Goal: Task Accomplishment & Management: Complete application form

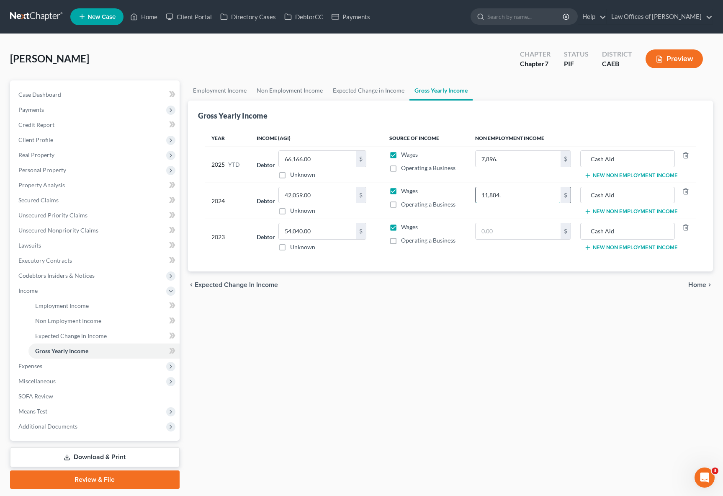
type input "11,884."
click at [105, 310] on link "Employment Income" at bounding box center [103, 305] width 151 height 15
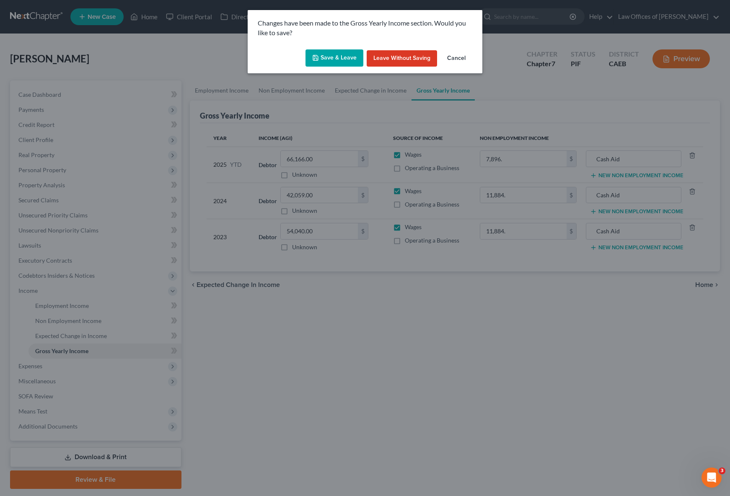
click at [327, 61] on button "Save & Leave" at bounding box center [334, 58] width 58 height 18
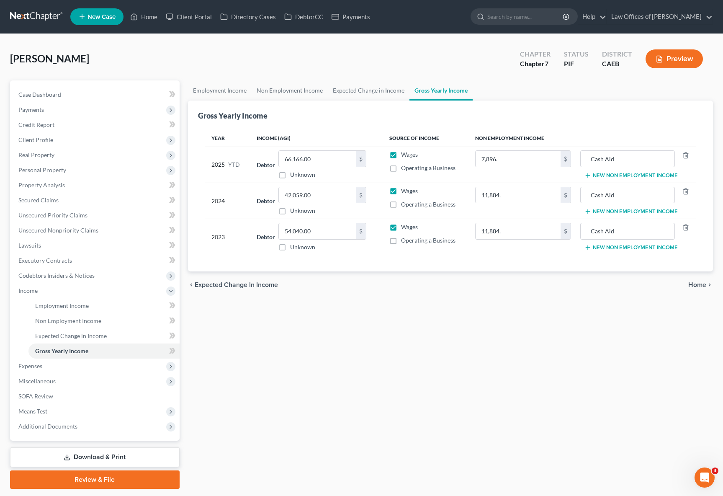
type input "7,896.00"
type input "11,884.00"
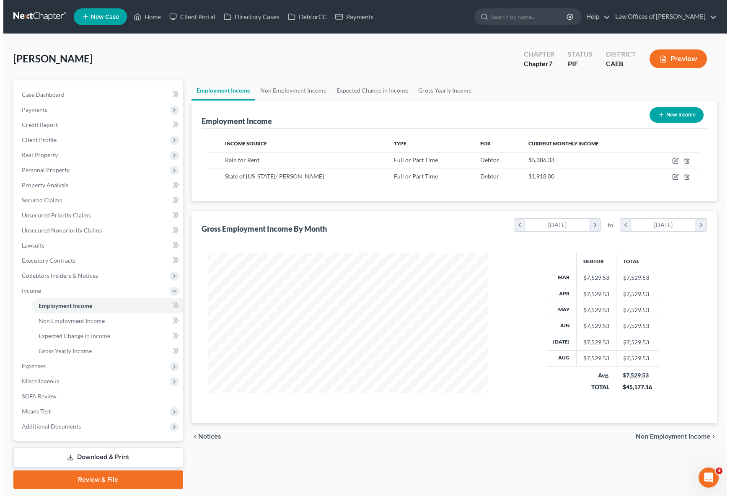
scroll to position [150, 297]
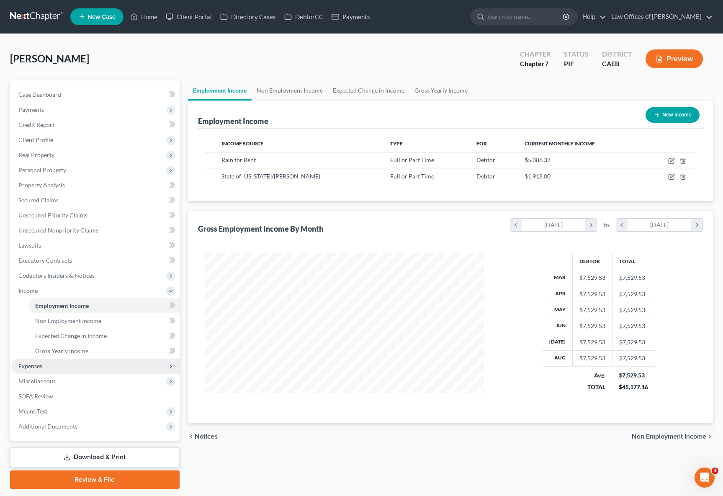
click at [70, 365] on span "Expenses" at bounding box center [96, 366] width 168 height 15
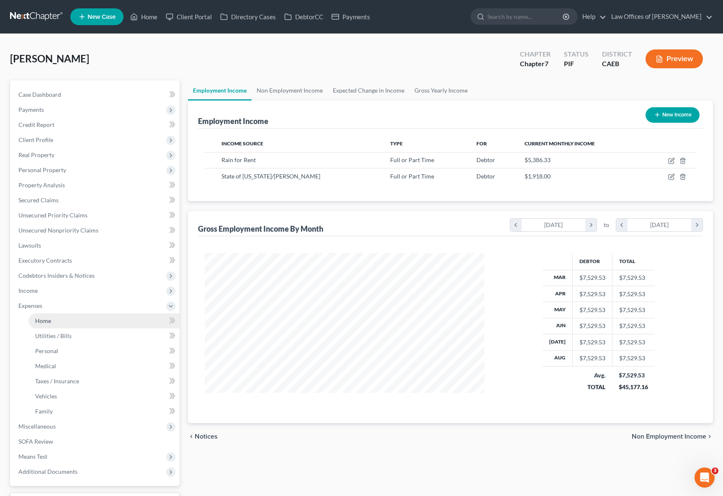
click at [64, 321] on link "Home" at bounding box center [103, 320] width 151 height 15
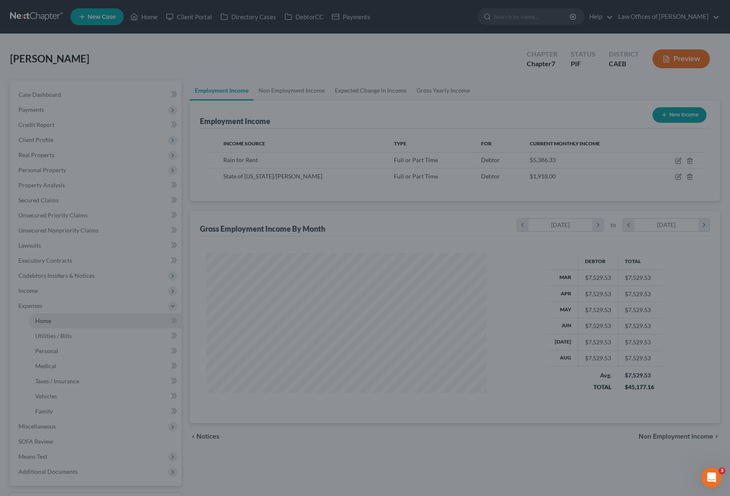
scroll to position [150, 299]
click at [340, 56] on div at bounding box center [365, 248] width 730 height 496
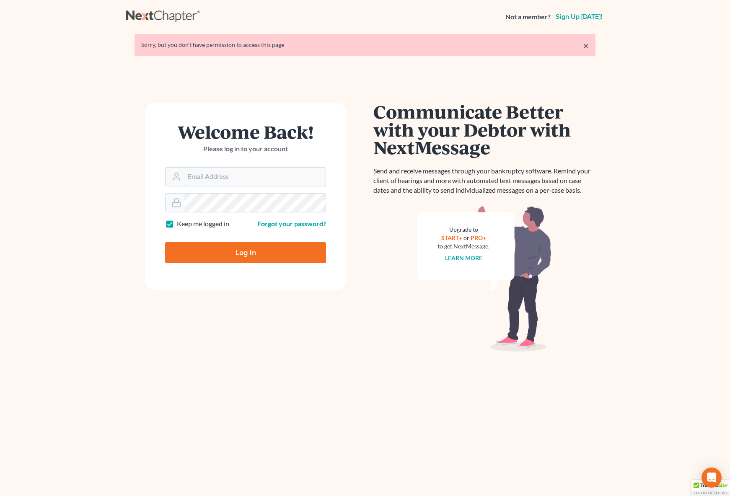
type input "dsolis@bell-law.net"
click at [273, 251] on input "Log In" at bounding box center [245, 252] width 161 height 21
type input "Thinking..."
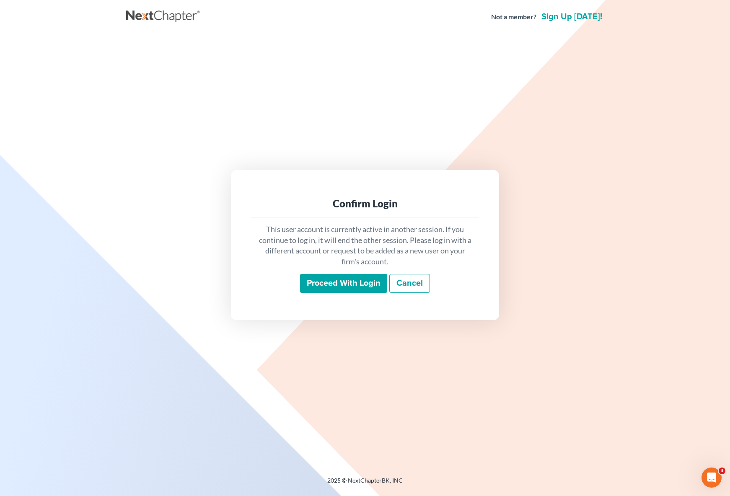
click at [321, 287] on input "Proceed with login" at bounding box center [343, 283] width 87 height 19
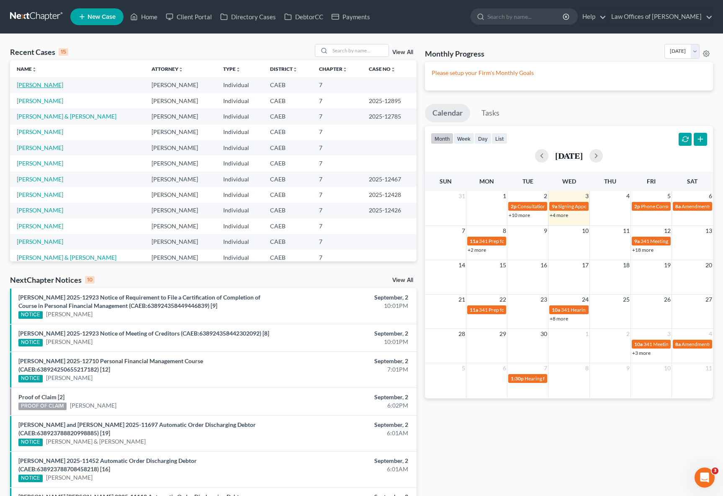
click at [38, 85] on link "[PERSON_NAME]" at bounding box center [40, 84] width 46 height 7
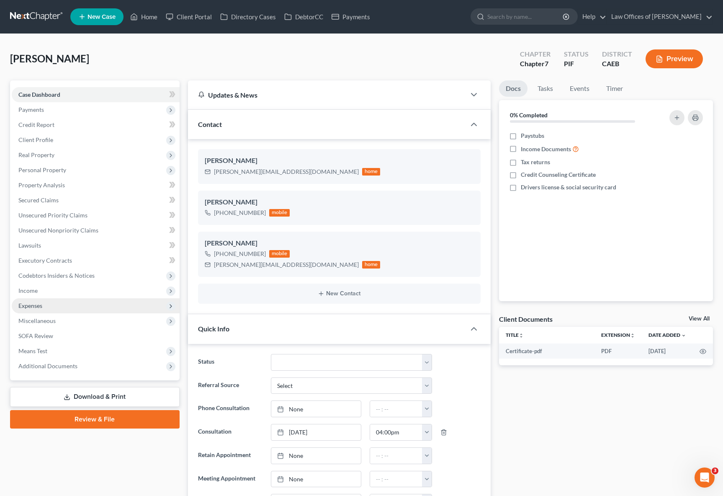
click at [46, 304] on span "Expenses" at bounding box center [96, 305] width 168 height 15
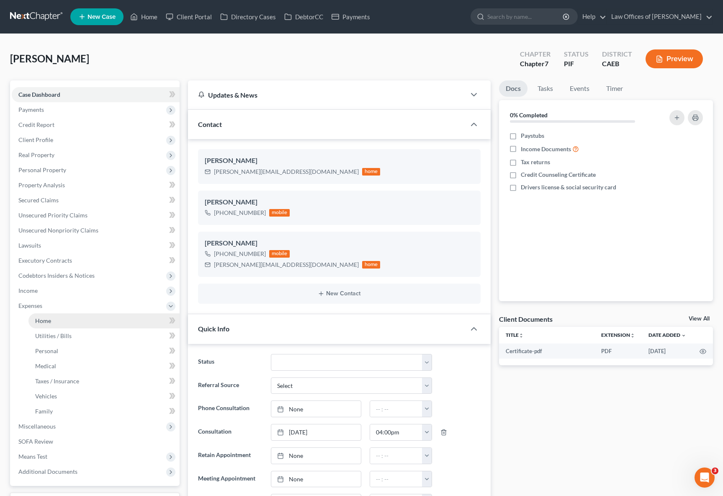
click at [45, 319] on span "Home" at bounding box center [43, 320] width 16 height 7
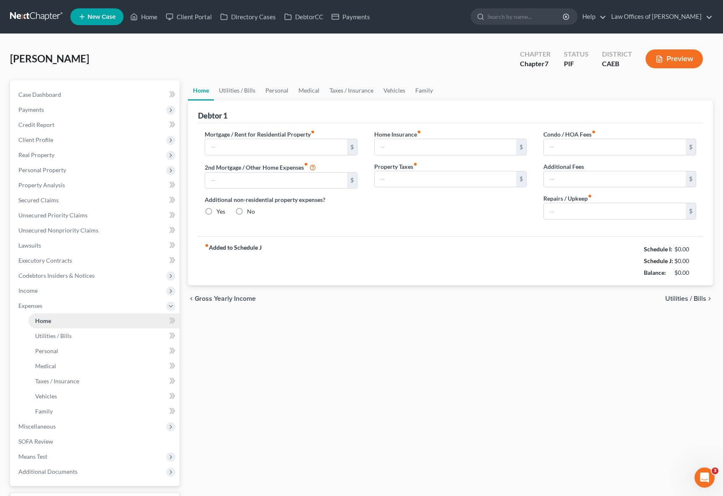
type input "2,726.00"
radio input "true"
type input "200.00"
click at [240, 88] on link "Utilities / Bills" at bounding box center [237, 90] width 46 height 20
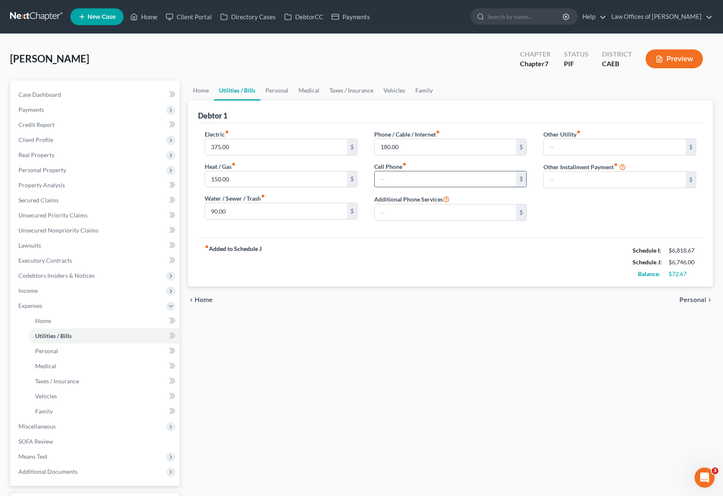
click at [426, 183] on input "text" at bounding box center [446, 179] width 142 height 16
type input "8"
type input "110."
click at [237, 181] on input "150.00" at bounding box center [276, 179] width 142 height 16
type input "75."
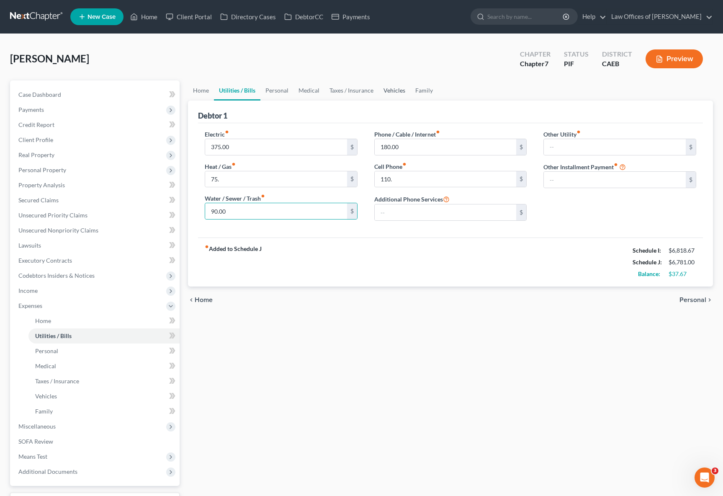
click at [393, 86] on link "Vehicles" at bounding box center [395, 90] width 32 height 20
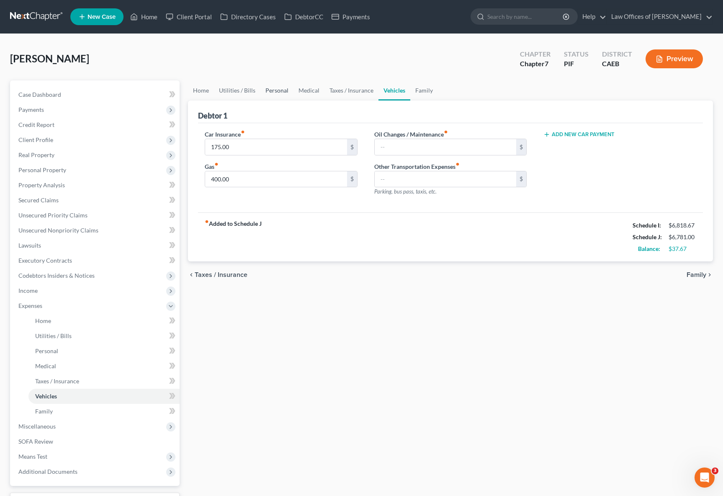
click at [275, 90] on link "Personal" at bounding box center [277, 90] width 33 height 20
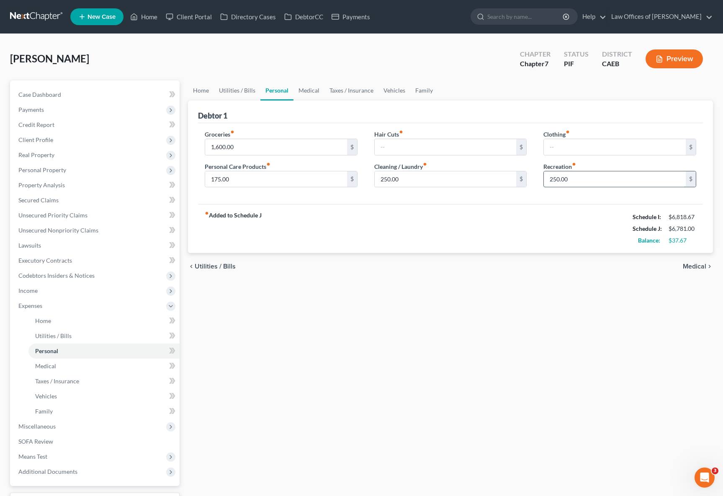
click at [580, 178] on input "250.00" at bounding box center [615, 179] width 142 height 16
type input "225."
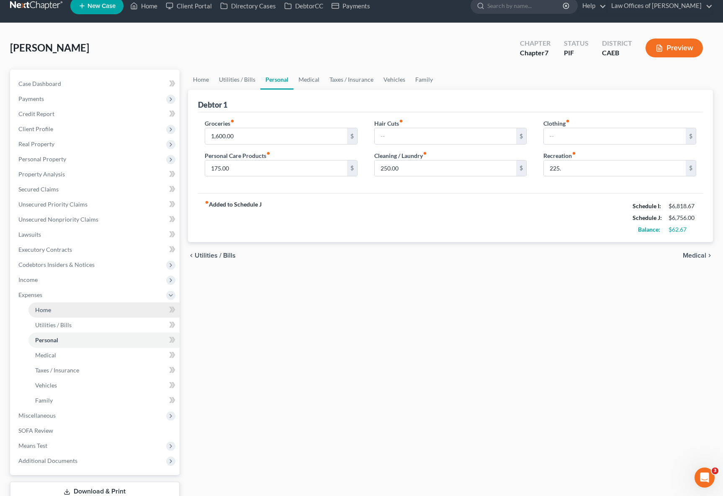
scroll to position [12, 0]
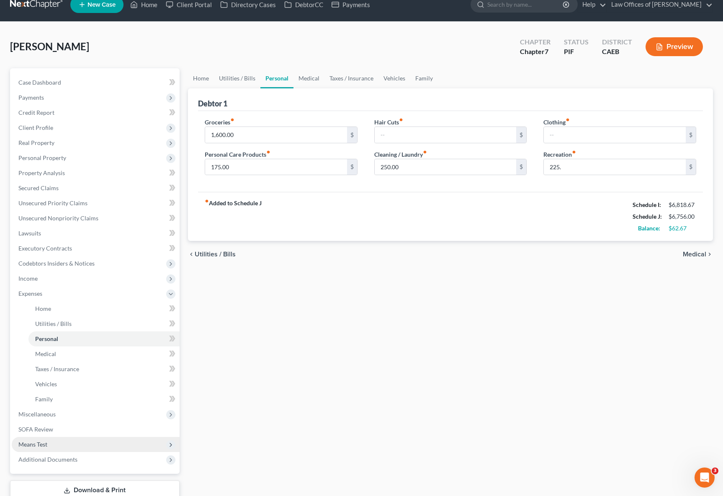
click at [52, 440] on span "Means Test" at bounding box center [96, 444] width 168 height 15
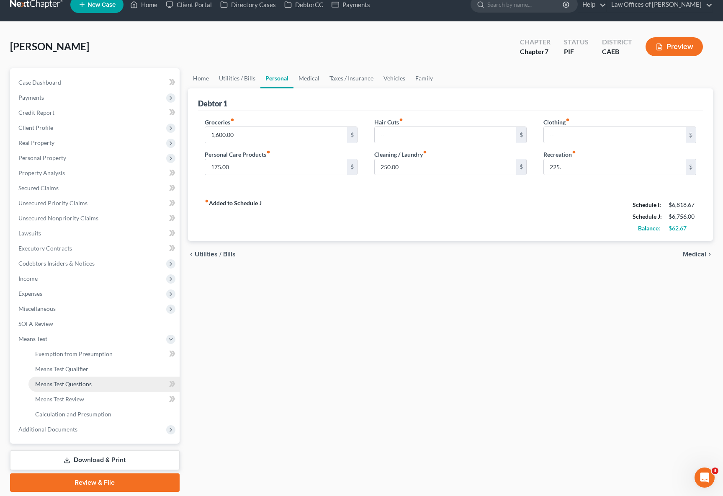
click at [85, 382] on span "Means Test Questions" at bounding box center [63, 383] width 57 height 7
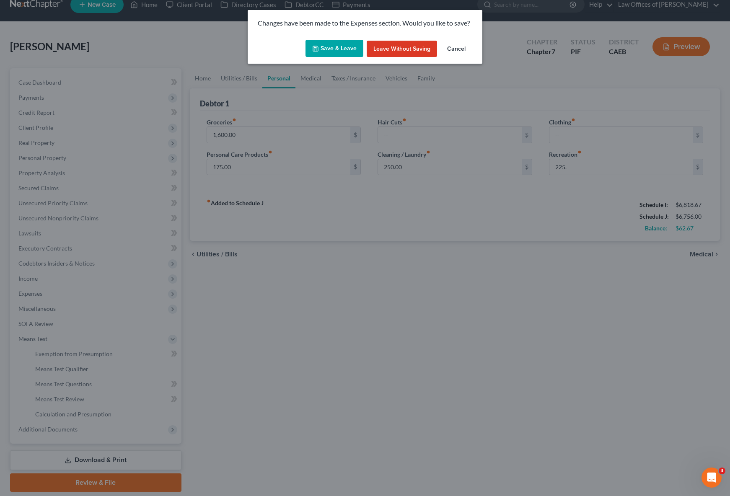
click at [340, 46] on button "Save & Leave" at bounding box center [334, 49] width 58 height 18
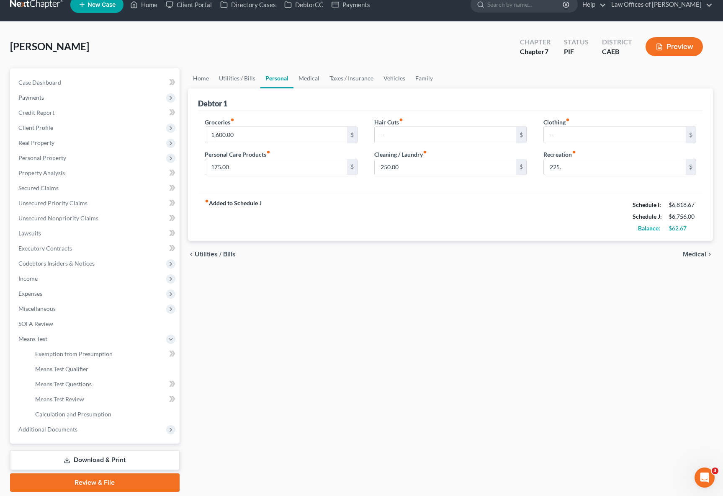
type input "225.00"
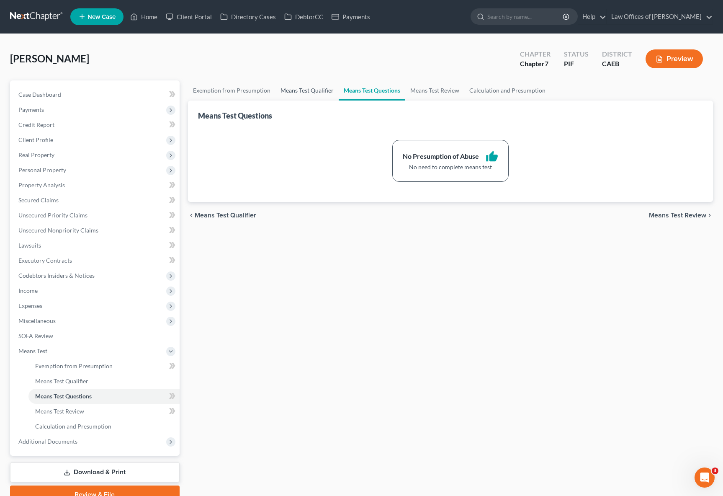
click at [296, 90] on link "Means Test Qualifier" at bounding box center [307, 90] width 63 height 20
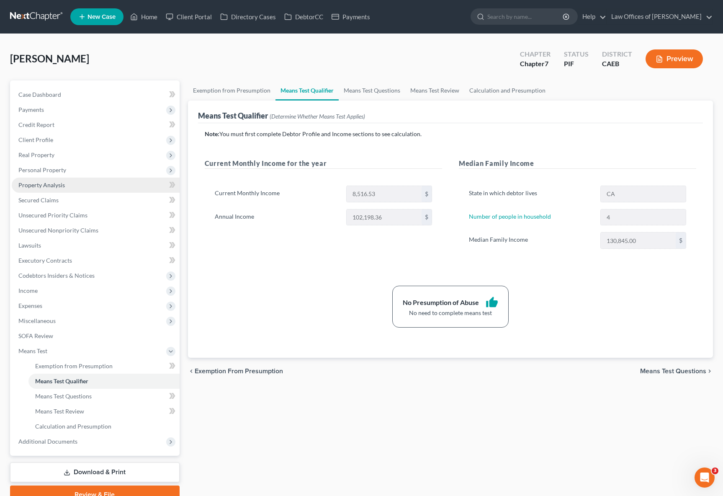
click at [49, 183] on span "Property Analysis" at bounding box center [41, 184] width 46 height 7
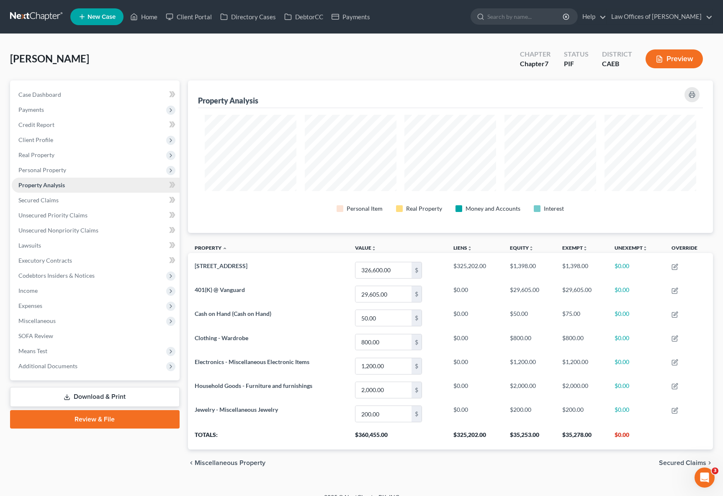
scroll to position [152, 525]
click at [59, 201] on link "Secured Claims" at bounding box center [96, 200] width 168 height 15
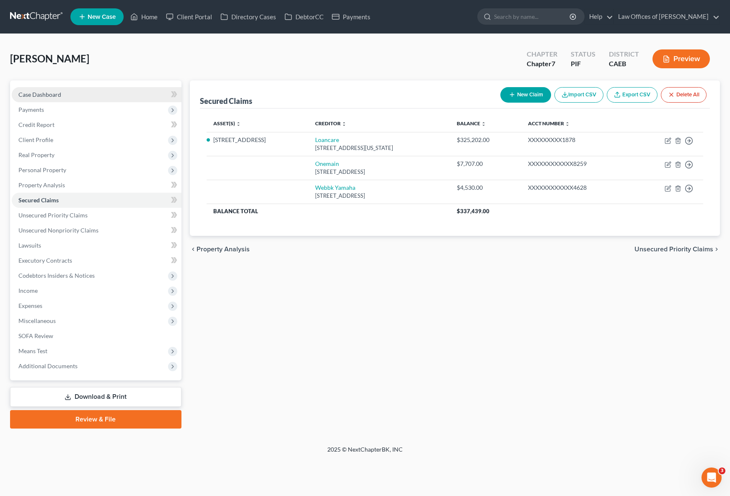
click at [85, 93] on link "Case Dashboard" at bounding box center [97, 94] width 170 height 15
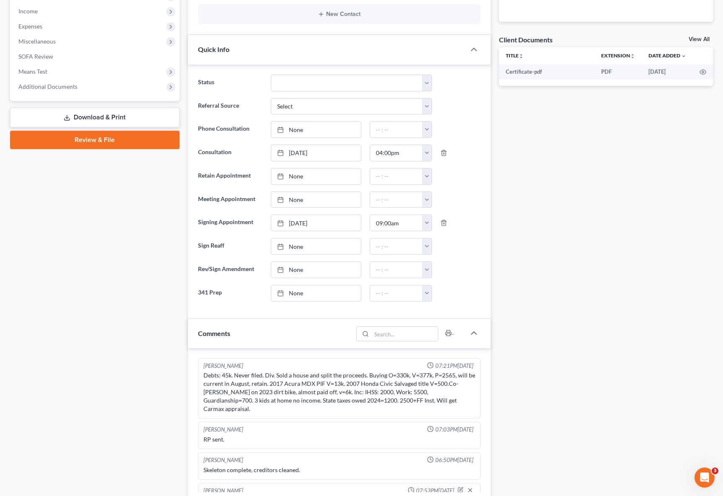
scroll to position [349, 0]
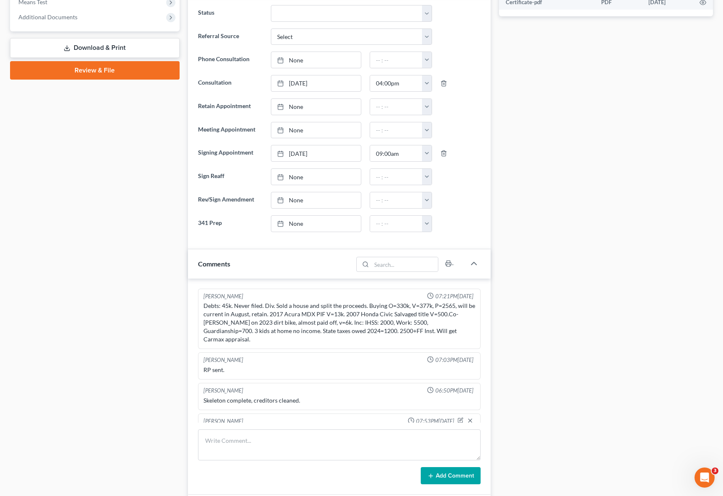
click at [224, 313] on div "Debts: 45k. Never filed. Div. Sold a house and split the proceeds. Buying O=330…" at bounding box center [340, 323] width 272 height 42
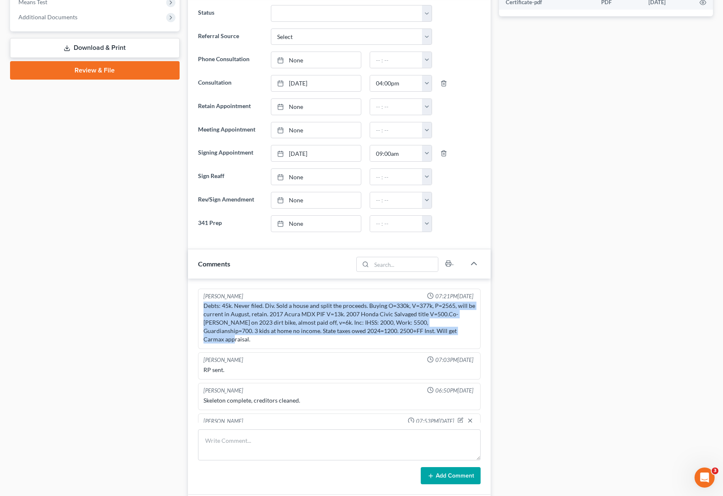
drag, startPoint x: 203, startPoint y: 304, endPoint x: 435, endPoint y: 329, distance: 233.7
click at [435, 329] on div "Debts: 45k. Never filed. Div. Sold a house and split the proceeds. Buying O=330…" at bounding box center [339, 322] width 275 height 45
copy div "Debts: 45k. Never filed. Div. Sold a house and split the proceeds. Buying O=330…"
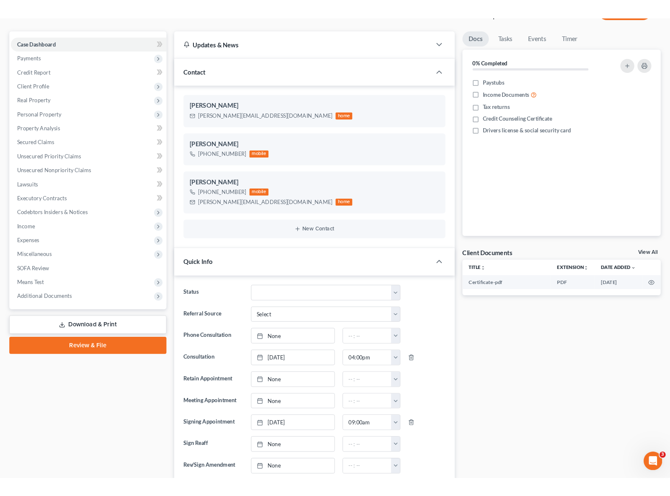
scroll to position [0, 0]
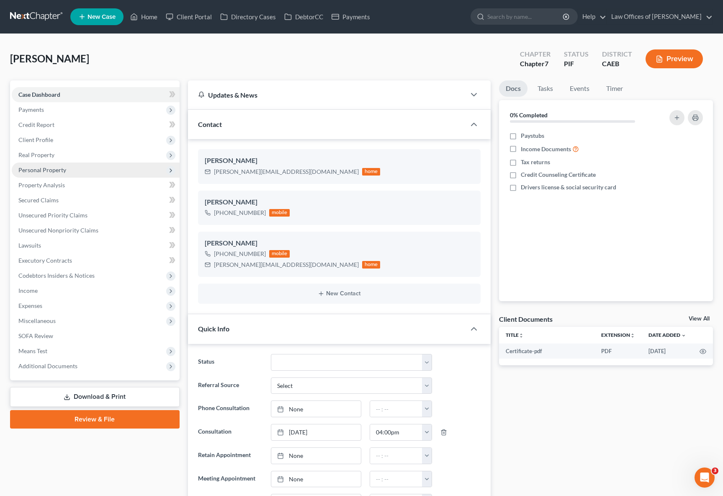
click at [65, 172] on span "Personal Property" at bounding box center [96, 170] width 168 height 15
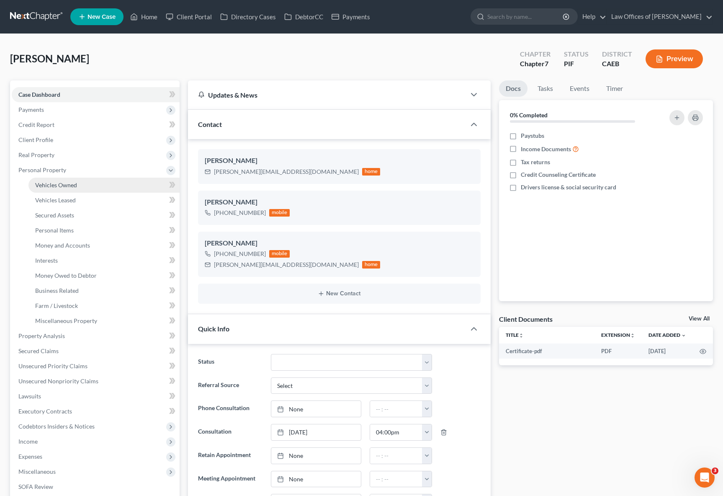
click at [69, 183] on span "Vehicles Owned" at bounding box center [56, 184] width 42 height 7
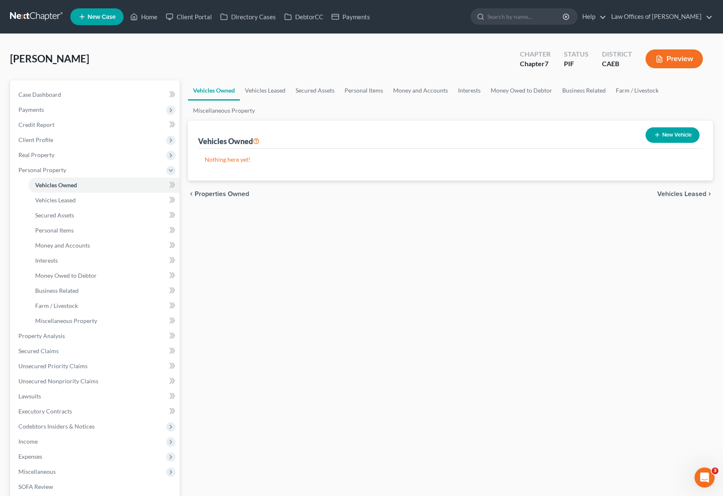
click at [665, 134] on button "New Vehicle" at bounding box center [673, 134] width 54 height 15
select select "0"
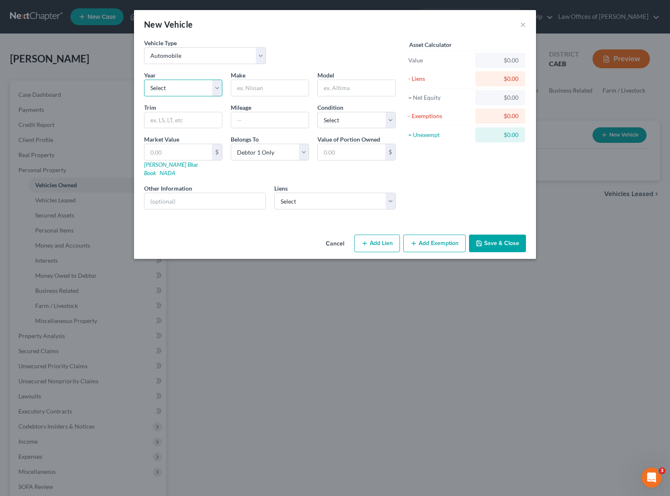
click at [214, 87] on select "Select 2026 2025 2024 2023 2022 2021 2020 2019 2018 2017 2016 2015 2014 2013 20…" at bounding box center [183, 88] width 78 height 17
click at [215, 87] on select "Select 2026 2025 2024 2023 2022 2021 2020 2019 2018 2017 2016 2015 2014 2013 20…" at bounding box center [183, 88] width 78 height 17
select select "9"
click at [144, 80] on select "Select 2026 2025 2024 2023 2022 2021 2020 2019 2018 2017 2016 2015 2014 2013 20…" at bounding box center [183, 88] width 78 height 17
click at [266, 93] on input "text" at bounding box center [269, 88] width 77 height 16
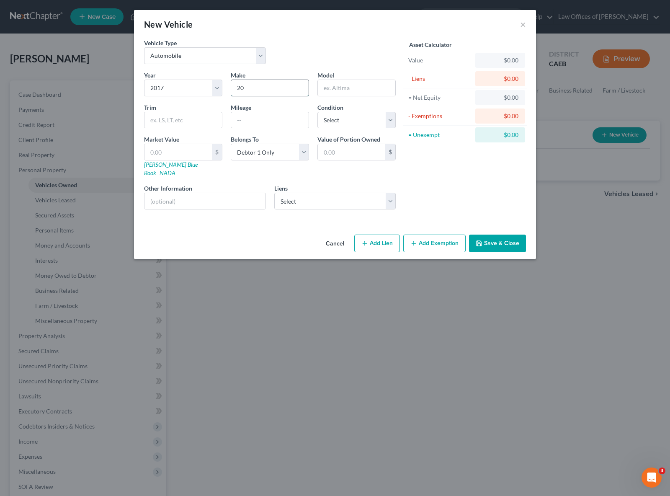
type input "2"
type input "Acura"
type input "MDX"
click at [243, 118] on input "text" at bounding box center [269, 120] width 77 height 16
type input "8"
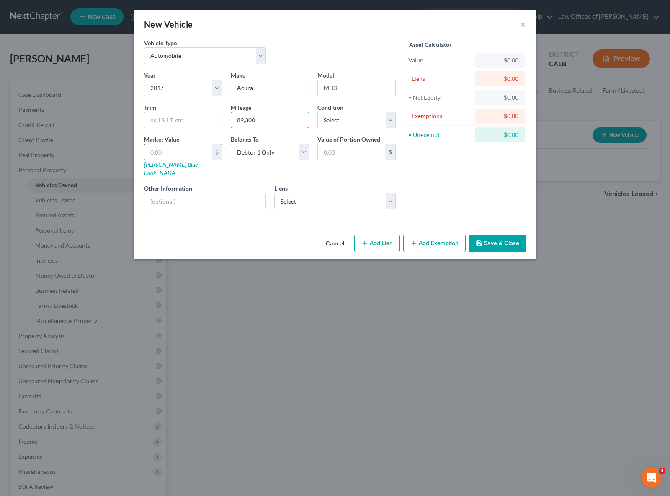
type input "89,300"
click at [178, 151] on input "text" at bounding box center [178, 152] width 67 height 16
type input "1"
type input "1.00"
type input "11"
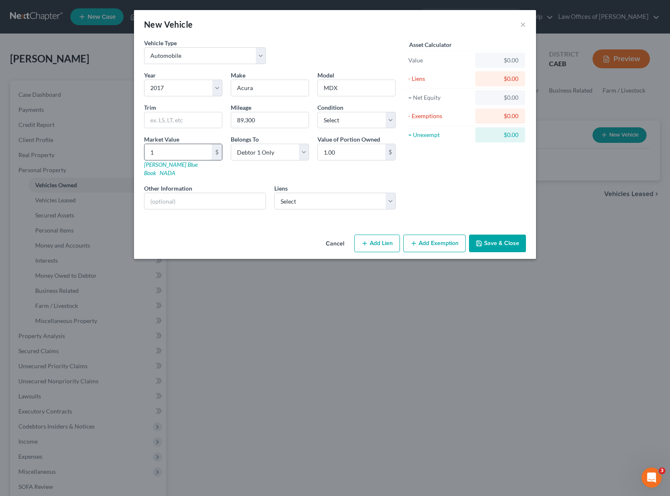
type input "11.00"
type input "112"
type input "112.00"
type input "1120"
type input "1,120.00"
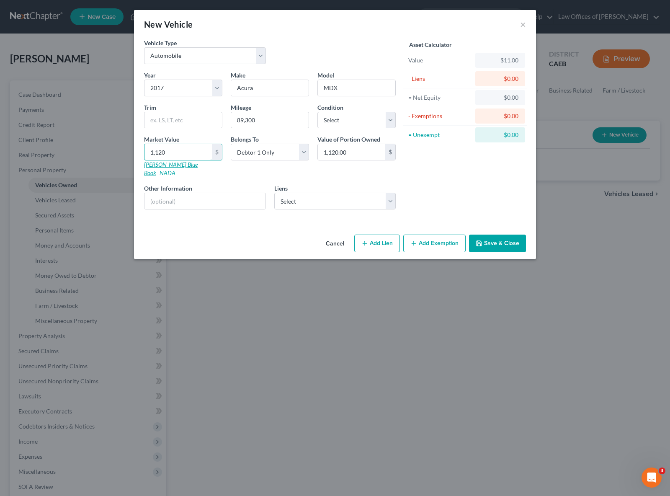
type input "1,1200"
type input "11,200.00"
type input "11,20"
type input "1,120.00"
type input "1,12"
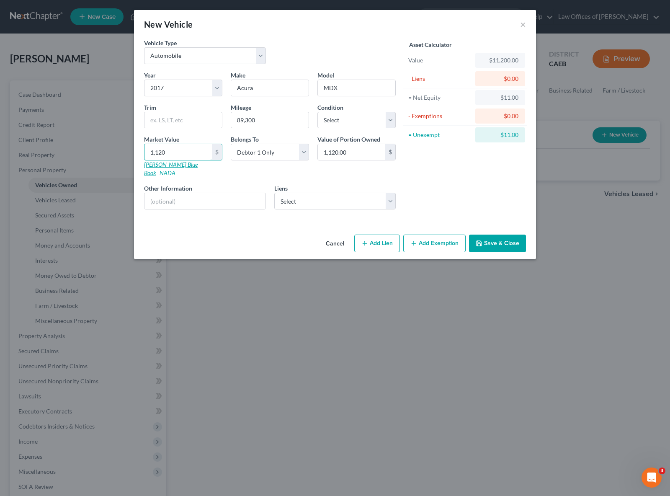
type input "112.00"
type input "11"
type input "11.00"
type input "113"
type input "113.00"
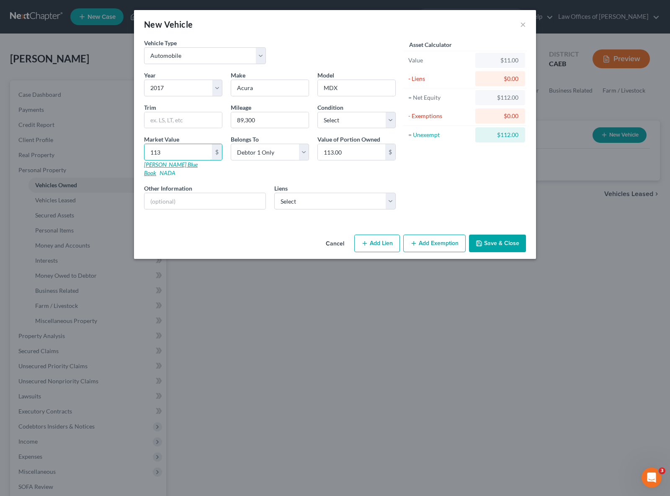
type input "1130"
type input "1,130.00"
type input "1,1300"
type input "11,300.00"
type input "11,300"
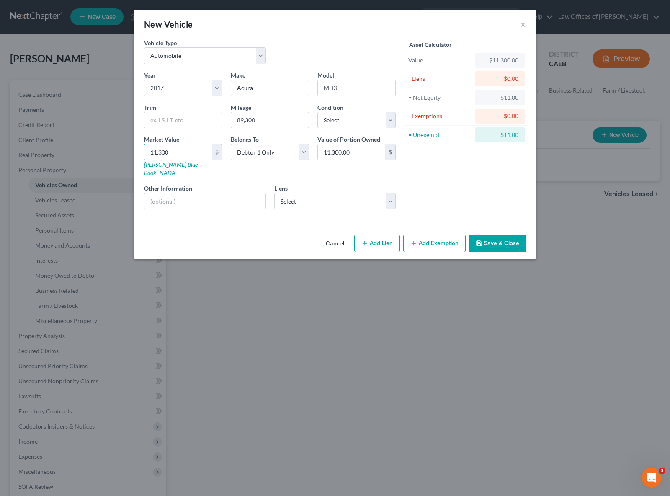
click at [426, 235] on button "Add Exemption" at bounding box center [434, 244] width 62 height 18
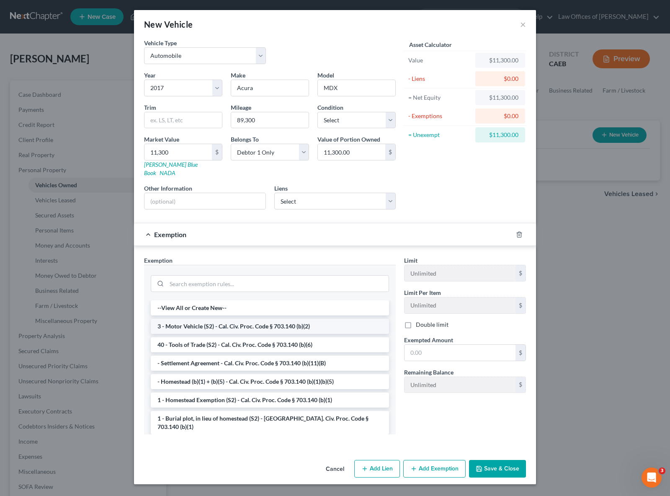
click at [313, 323] on li "3 - Motor Vehicle (S2) - Cal. Civ. Proc. Code § 703.140 (b)(2)" at bounding box center [270, 326] width 238 height 15
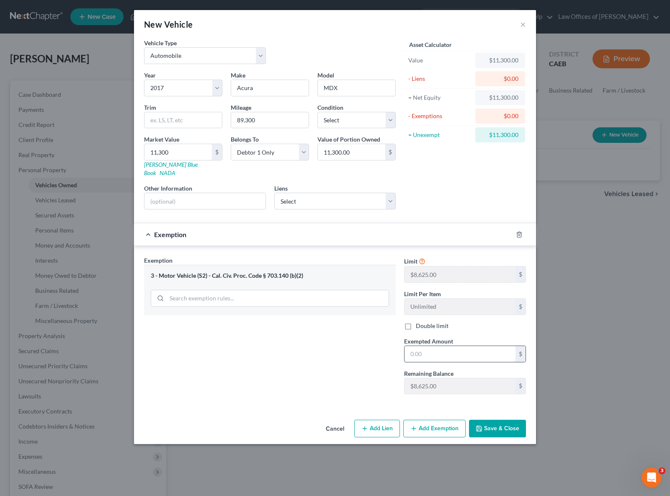
click at [459, 349] on input "text" at bounding box center [460, 354] width 111 height 16
type input "8,625."
click at [426, 420] on button "Add Exemption" at bounding box center [434, 429] width 62 height 18
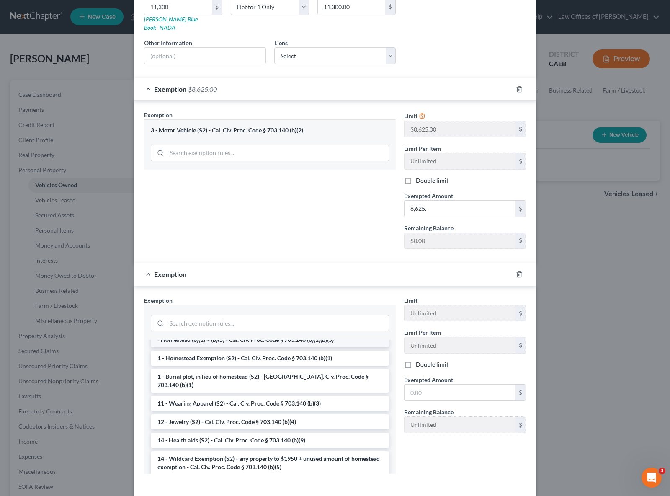
scroll to position [81, 0]
click at [291, 451] on li "14 - Wildcard Exemption (S2) - any property to $1950 + unused amount of homeste…" at bounding box center [270, 462] width 238 height 23
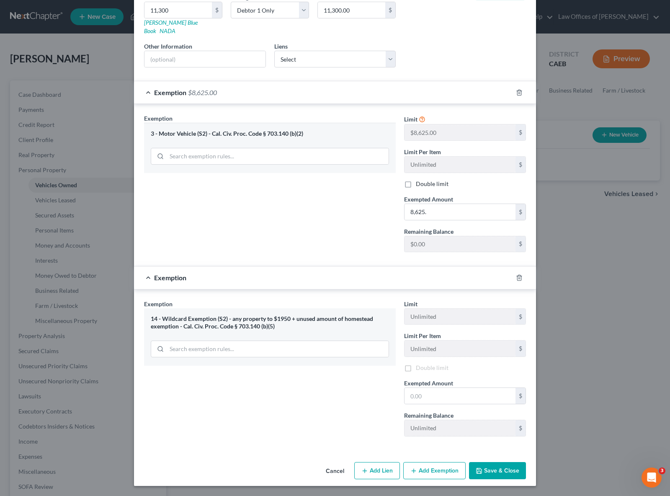
scroll to position [135, 0]
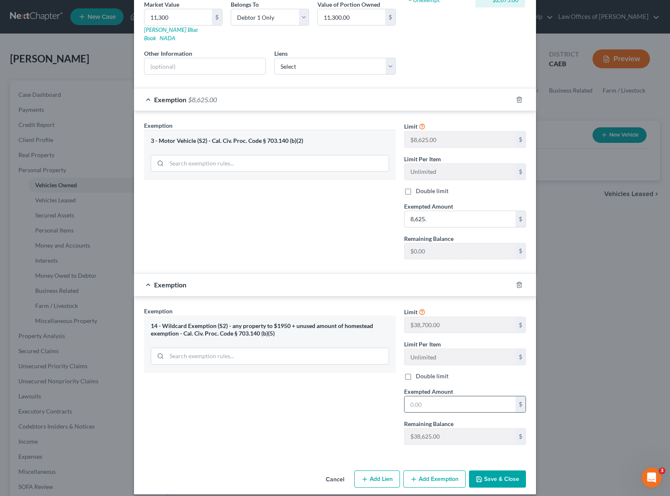
click at [449, 396] on input "text" at bounding box center [460, 404] width 111 height 16
type input "2,675."
click at [489, 470] on button "Save & Close" at bounding box center [497, 479] width 57 height 18
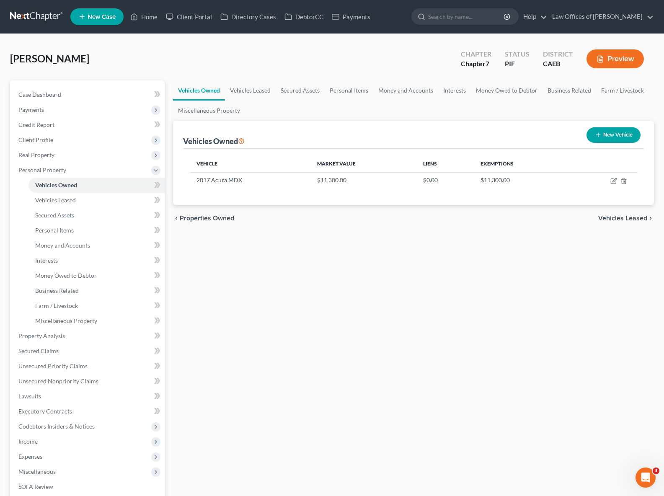
click at [602, 132] on button "New Vehicle" at bounding box center [613, 134] width 54 height 15
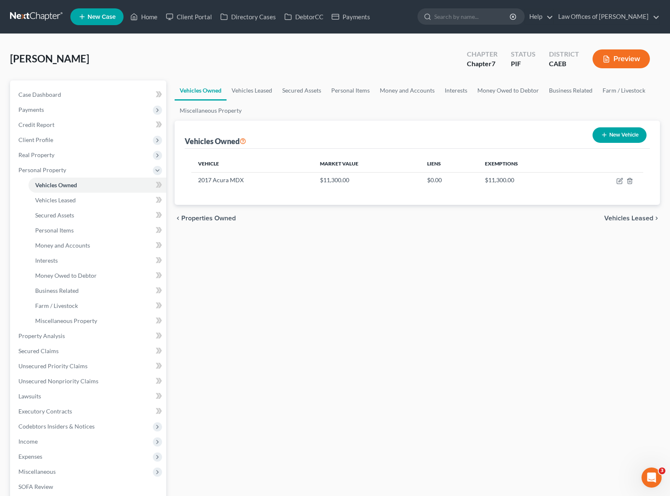
select select "0"
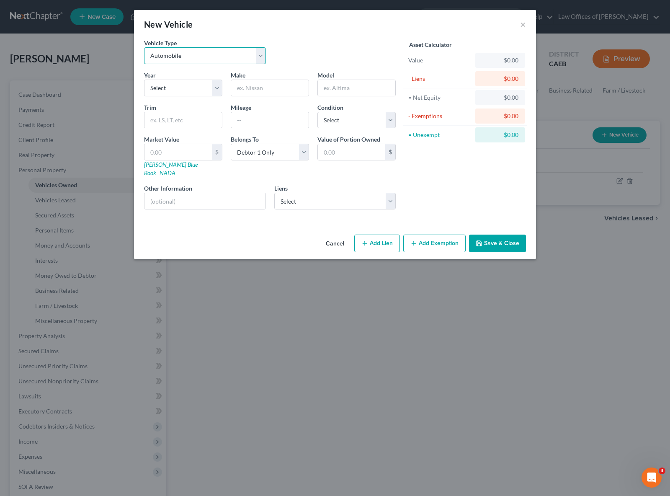
click at [258, 55] on select "Select Automobile Truck Trailer Watercraft Aircraft Motor Home Atv Other Vehicle" at bounding box center [205, 55] width 122 height 17
click at [144, 47] on select "Select Automobile Truck Trailer Watercraft Aircraft Motor Home Atv Other Vehicle" at bounding box center [205, 55] width 122 height 17
click at [216, 84] on select "Select 2026 2025 2024 2023 2022 2021 2020 2019 2018 2017 2016 2015 2014 2013 20…" at bounding box center [183, 88] width 78 height 17
select select "19"
click at [144, 80] on select "Select 2026 2025 2024 2023 2022 2021 2020 2019 2018 2017 2016 2015 2014 2013 20…" at bounding box center [183, 88] width 78 height 17
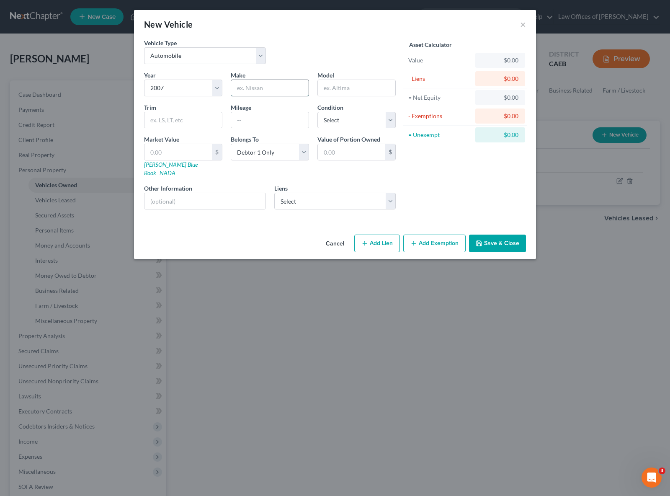
click at [264, 91] on input "text" at bounding box center [269, 88] width 77 height 16
type input "Honda"
type input "Civic"
type input "110,900"
click at [388, 116] on select "Select Excellent Very Good Good Fair Poor" at bounding box center [356, 120] width 78 height 17
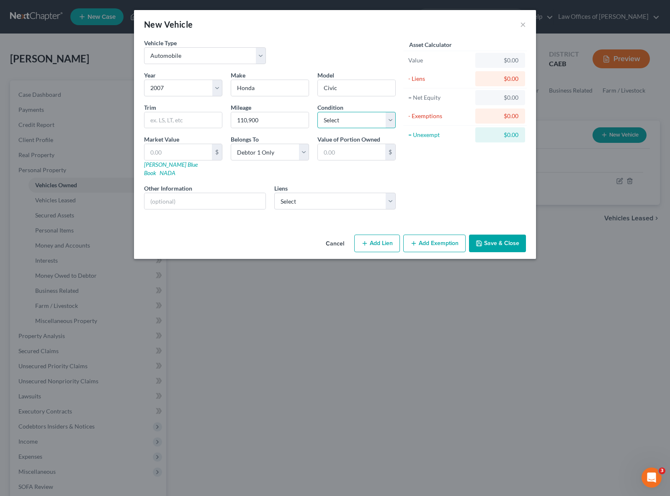
select select "4"
click at [317, 112] on select "Select Excellent Very Good Good Fair Poor" at bounding box center [356, 120] width 78 height 17
click at [199, 193] on input "text" at bounding box center [205, 201] width 121 height 16
type input "SALVAGE [PERSON_NAME]"
click at [179, 153] on input "text" at bounding box center [178, 152] width 67 height 16
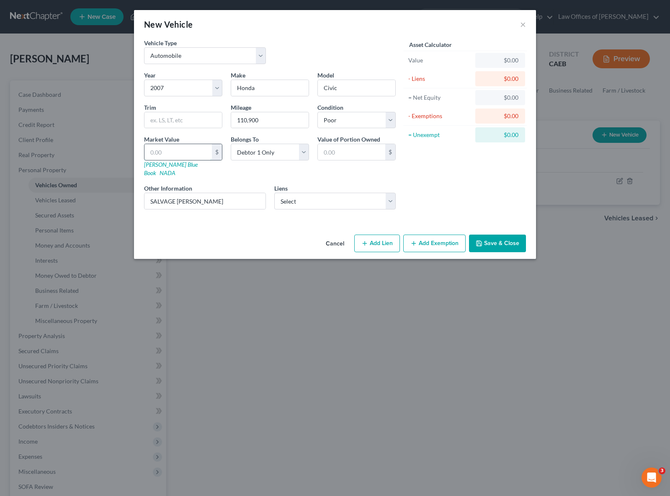
type input "5"
type input "5.00"
type input "50"
type input "50.00"
type input "500"
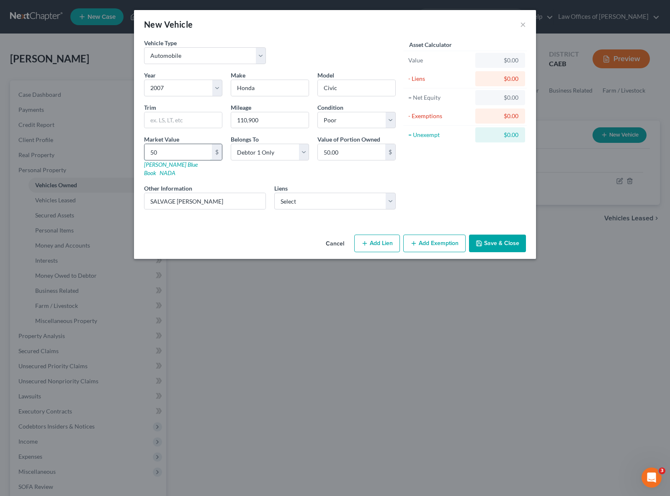
type input "500.00"
type input "500."
click at [444, 237] on button "Add Exemption" at bounding box center [434, 244] width 62 height 18
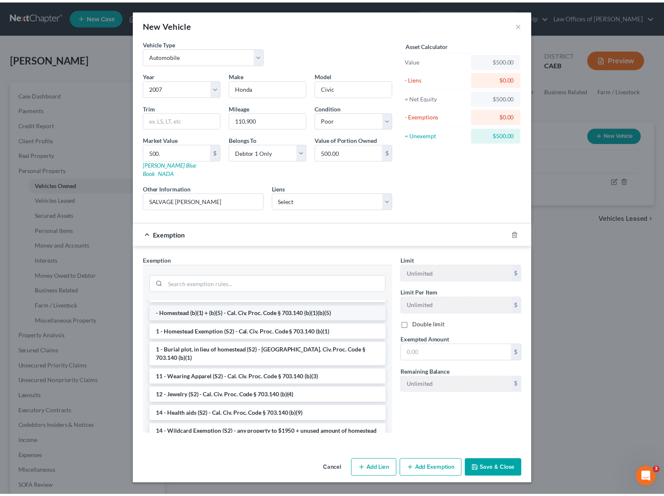
scroll to position [68, 0]
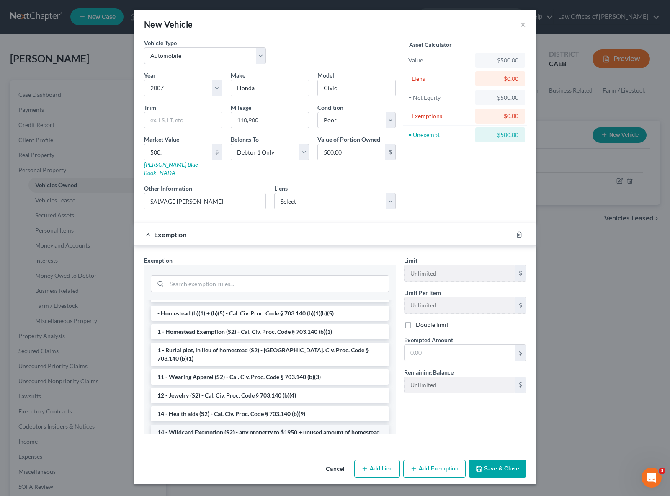
click at [236, 425] on li "14 - Wildcard Exemption (S2) - any property to $1950 + unused amount of homeste…" at bounding box center [270, 436] width 238 height 23
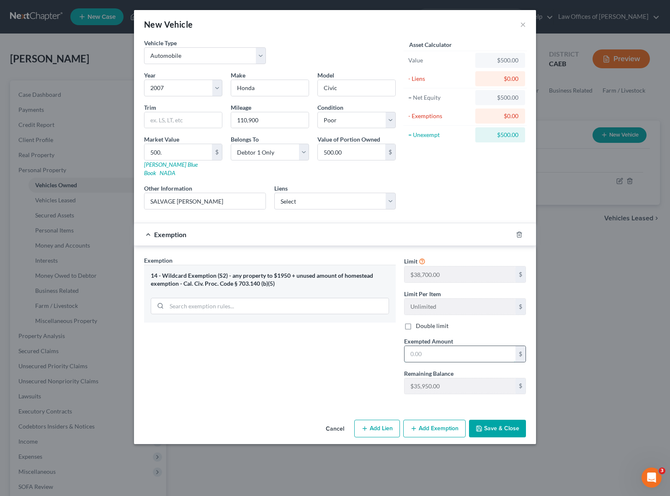
click at [449, 346] on input "text" at bounding box center [460, 354] width 111 height 16
type input "500."
click at [489, 420] on button "Save & Close" at bounding box center [497, 429] width 57 height 18
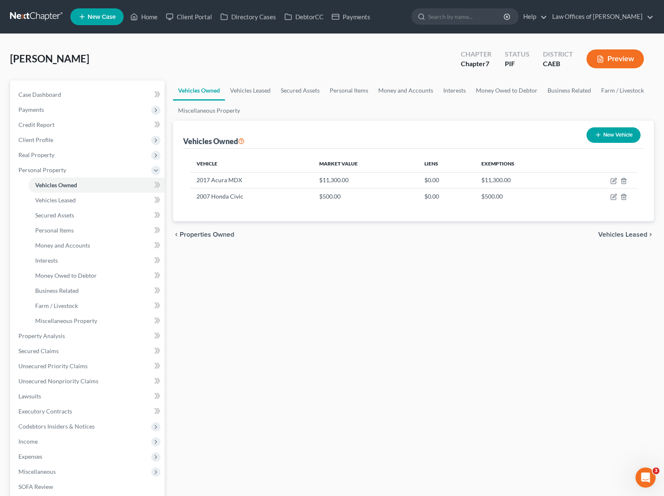
click at [602, 137] on button "New Vehicle" at bounding box center [613, 134] width 54 height 15
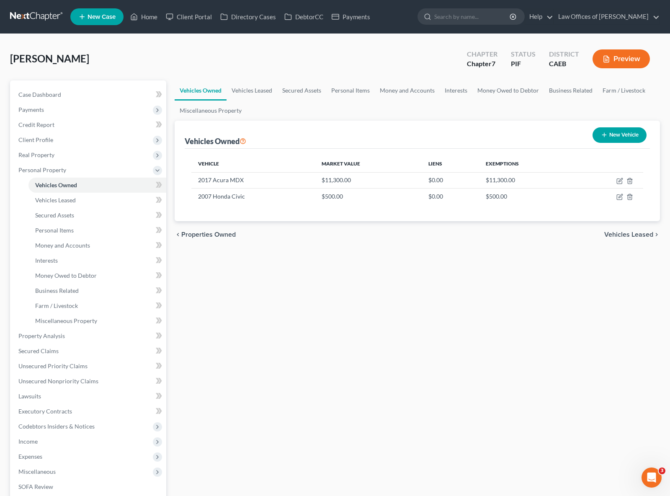
select select "0"
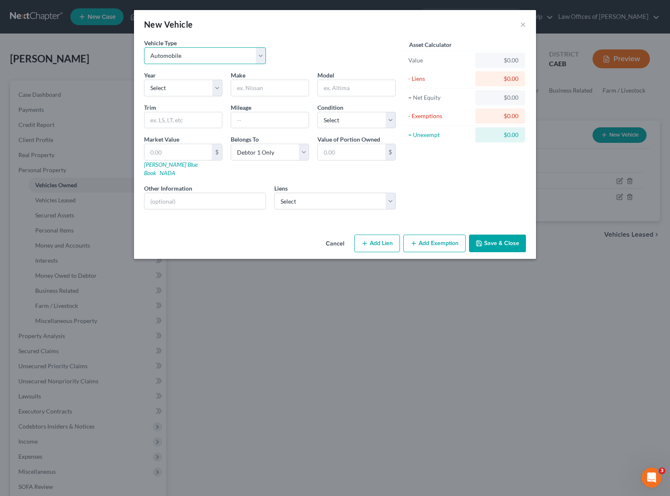
click at [258, 57] on select "Select Automobile Truck Trailer Watercraft Aircraft Motor Home Atv Other Vehicle" at bounding box center [205, 55] width 122 height 17
select select "7"
click at [144, 47] on select "Select Automobile Truck Trailer Watercraft Aircraft Motor Home Atv Other Vehicle" at bounding box center [205, 55] width 122 height 17
click at [216, 88] on select "Select 2026 2025 2024 2023 2022 2021 2020 2019 2018 2017 2016 2015 2014 2013 20…" at bounding box center [183, 88] width 78 height 17
select select "3"
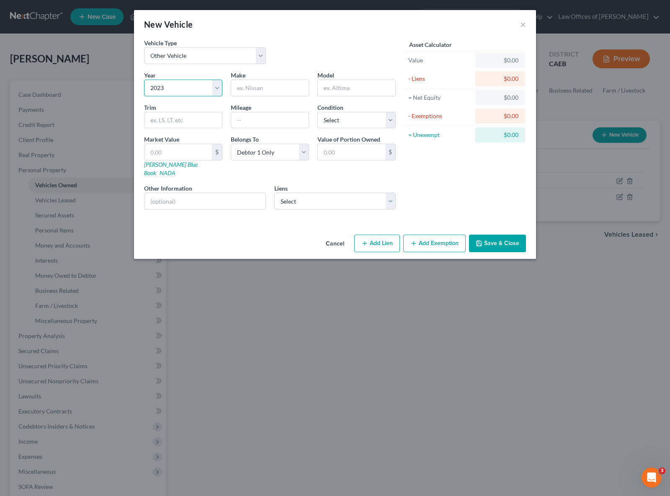
click at [144, 80] on select "Select 2026 2025 2024 2023 2022 2021 2020 2019 2018 2017 2016 2015 2014 2013 20…" at bounding box center [183, 88] width 78 height 17
click at [264, 83] on input "text" at bounding box center [269, 88] width 77 height 16
type input "Yamaha"
type input "Dirt Bike"
click at [388, 193] on select "Select Onemain - $7,707.00 Webbk Yamaha - $4,530.00" at bounding box center [335, 201] width 122 height 17
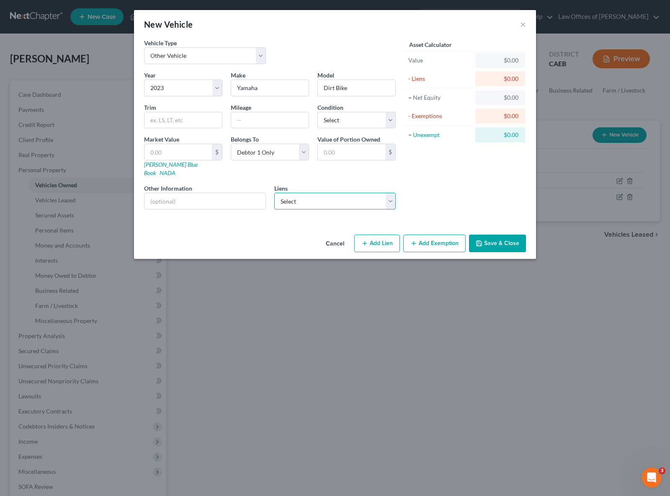
select select "1"
click at [274, 193] on select "Select Onemain - $7,707.00 Webbk Yamaha - $4,530.00" at bounding box center [335, 201] width 122 height 17
select select
select select "4"
select select "0"
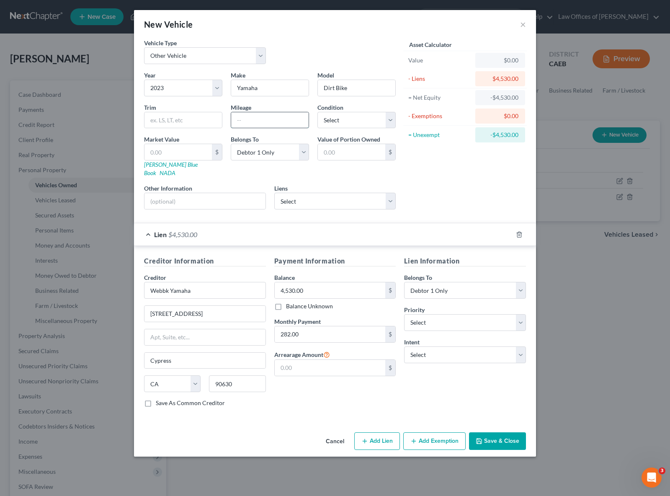
click at [250, 122] on input "text" at bounding box center [269, 120] width 77 height 16
click at [392, 121] on select "Select Excellent Very Good Good Fair Poor" at bounding box center [356, 120] width 78 height 17
select select "3"
click at [317, 112] on select "Select Excellent Very Good Good Fair Poor" at bounding box center [356, 120] width 78 height 17
click at [193, 153] on input "text" at bounding box center [178, 152] width 67 height 16
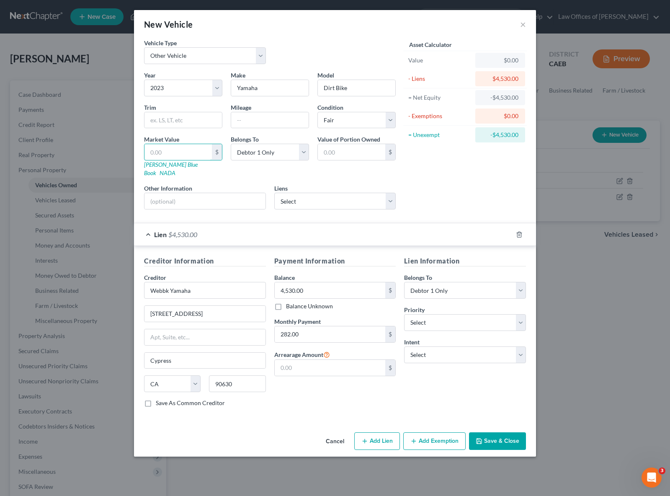
type input "3"
type input "3.00"
type input "5"
type input "5.00"
type input "53"
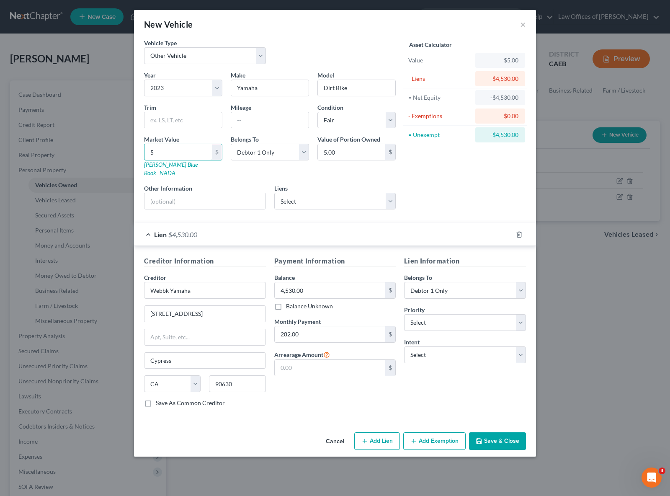
type input "53.00"
type input "530"
type input "530.00"
type input "5300"
type input "5,300.00"
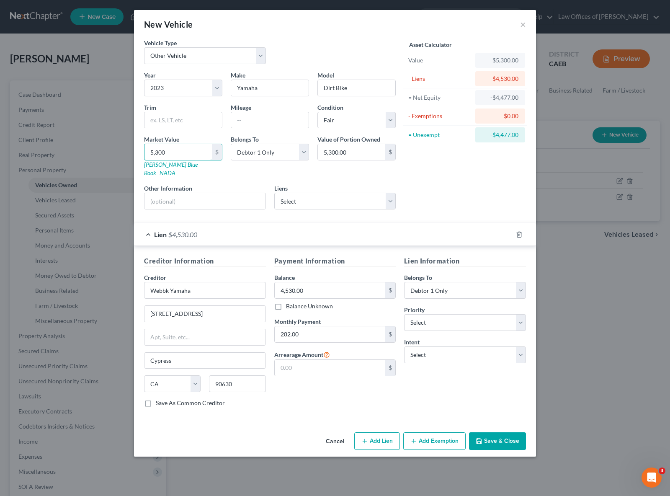
type input "5,30"
type input "530.00"
type input "53"
type input "53.00"
type input "5"
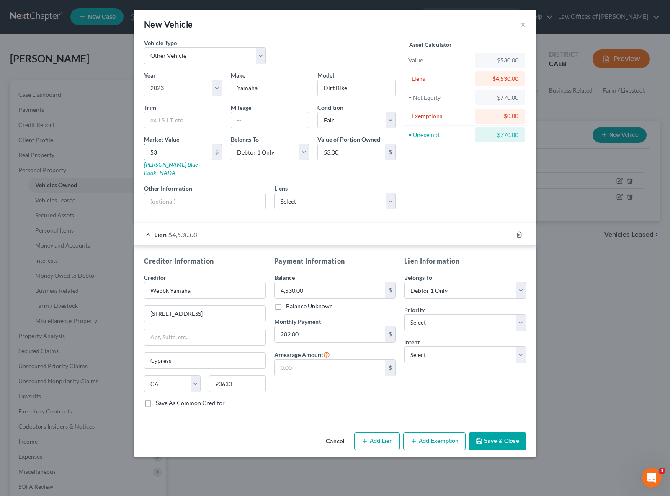
type input "5.00"
type input "4"
type input "4.00"
type input "41"
type input "41.00"
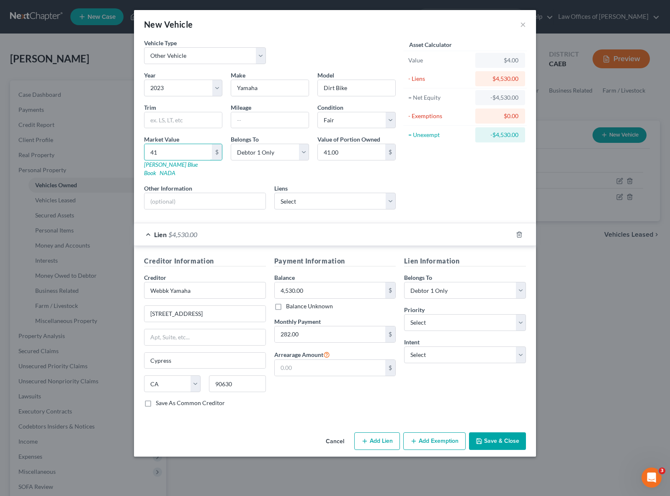
type input "411"
type input "411.00"
type input "4115"
type input "4,115.00"
type input "4,115."
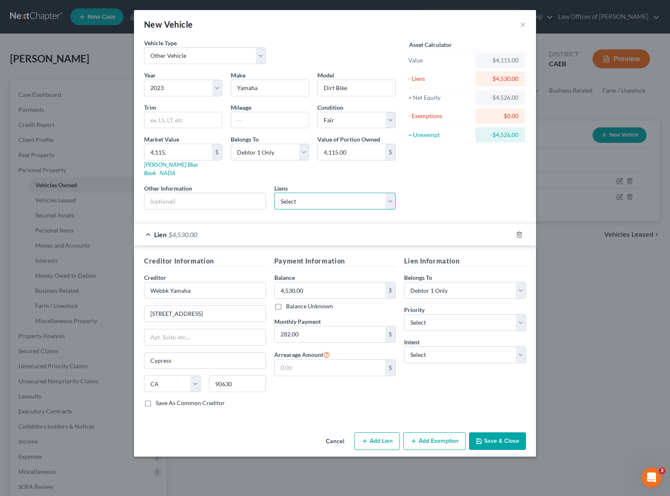
click at [387, 193] on select "Select Onemain - $7,707.00" at bounding box center [335, 201] width 122 height 17
click at [274, 193] on select "Select Onemain - $7,707.00" at bounding box center [335, 201] width 122 height 17
click at [521, 314] on select "Select 1st 2nd 3rd 4th 5th 6th 7th 8th 9th 10th 11th 12th 13th 14th 15th 16th 1…" at bounding box center [465, 322] width 122 height 17
select select "0"
click at [404, 314] on select "Select 1st 2nd 3rd 4th 5th 6th 7th 8th 9th 10th 11th 12th 13th 14th 15th 16th 1…" at bounding box center [465, 322] width 122 height 17
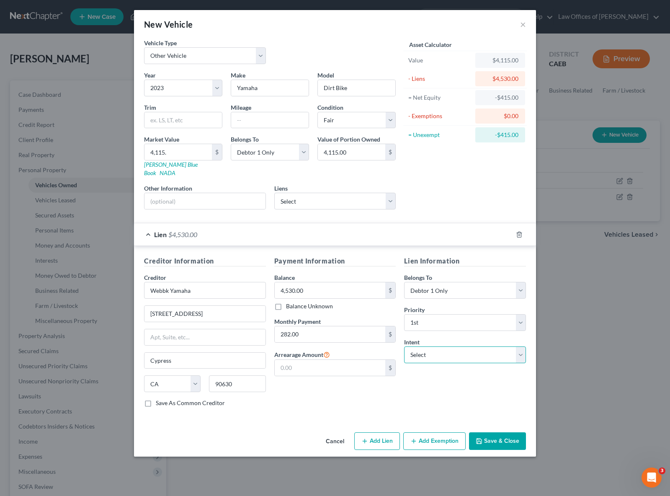
click at [518, 347] on select "Select Surrender Redeem Reaffirm Avoid Other" at bounding box center [465, 354] width 122 height 17
select select "0"
click at [404, 346] on select "Select Surrender Redeem Reaffirm Avoid Other" at bounding box center [465, 354] width 122 height 17
click at [499, 432] on button "Save & Close" at bounding box center [497, 441] width 57 height 18
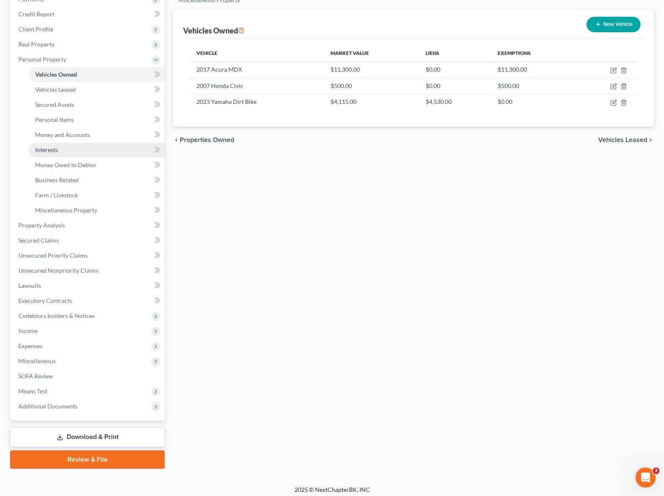
scroll to position [114, 0]
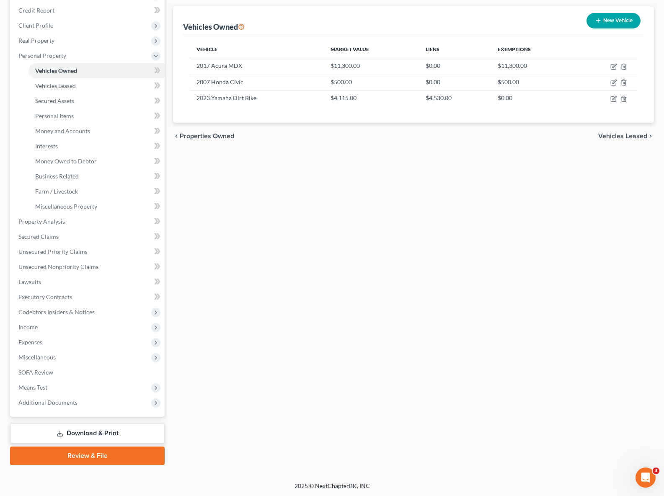
click at [86, 433] on link "Download & Print" at bounding box center [87, 433] width 155 height 20
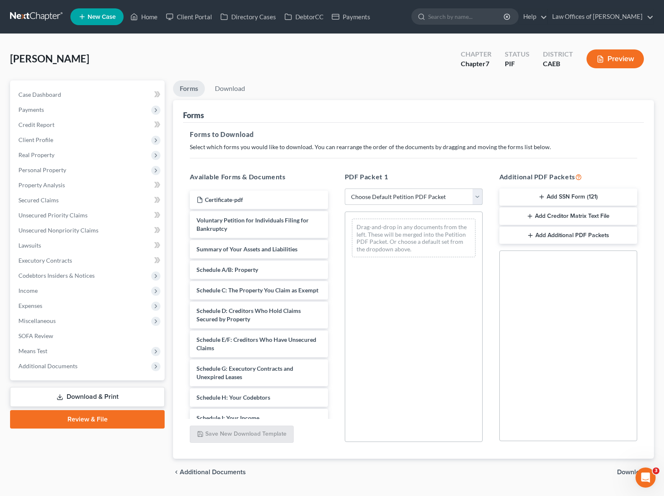
click at [479, 196] on select "Choose Default Petition PDF Packet Complete Bankruptcy Petition (all forms and …" at bounding box center [414, 196] width 138 height 17
select select "4"
click at [345, 188] on select "Choose Default Petition PDF Packet Complete Bankruptcy Petition (all forms and …" at bounding box center [414, 196] width 138 height 17
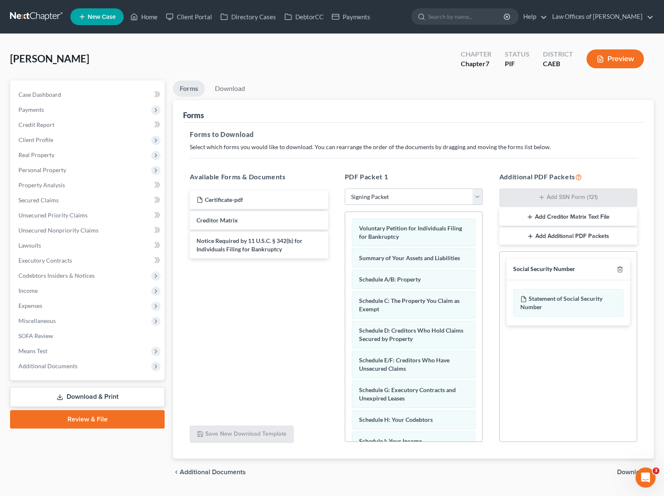
click at [620, 472] on span "Download" at bounding box center [632, 472] width 30 height 7
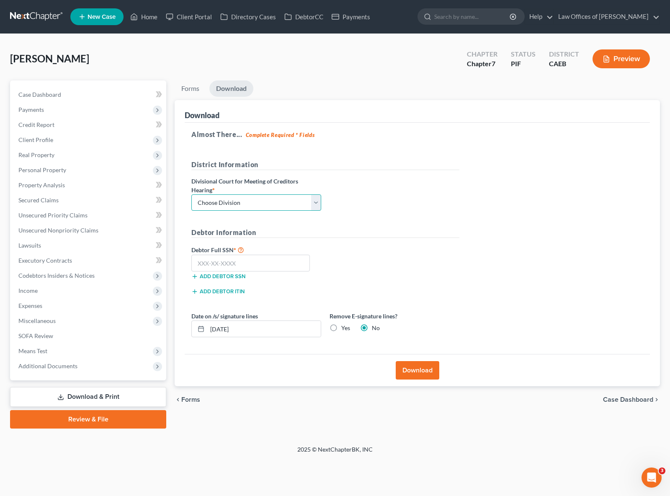
click at [318, 201] on select "Choose Division Fresno Modesto [GEOGRAPHIC_DATA]" at bounding box center [256, 202] width 130 height 17
select select "0"
click at [191, 194] on select "Choose Division Fresno Modesto [GEOGRAPHIC_DATA]" at bounding box center [256, 202] width 130 height 17
click at [256, 260] on input "text" at bounding box center [250, 263] width 119 height 17
type input "1"
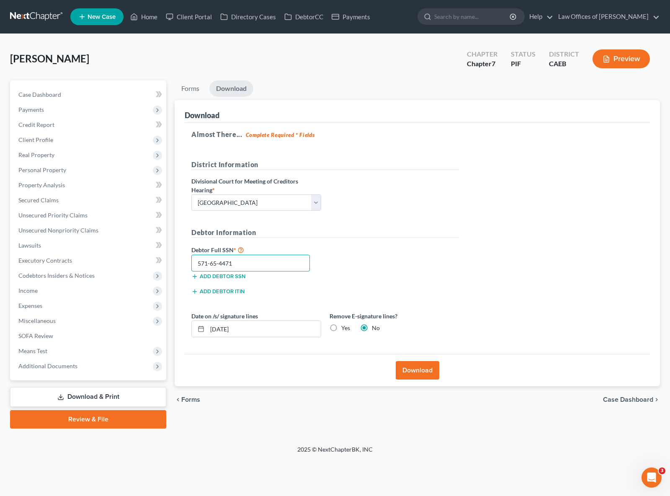
type input "571-65-4471"
click at [411, 370] on button "Download" at bounding box center [418, 370] width 44 height 18
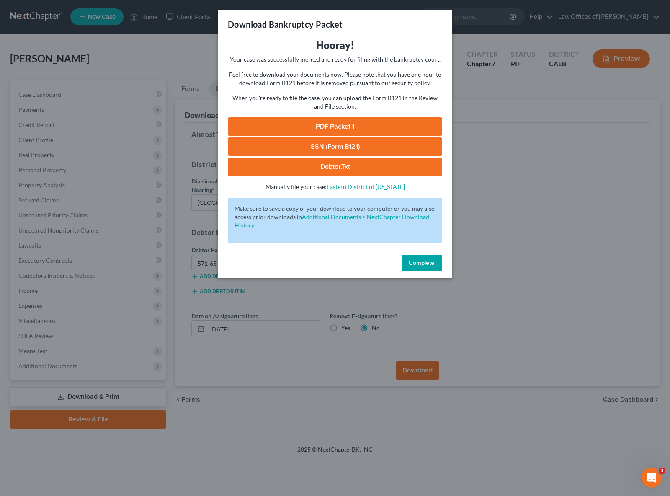
click at [374, 149] on link "SSN (Form B121)" at bounding box center [335, 146] width 214 height 18
click at [426, 262] on span "Complete!" at bounding box center [422, 262] width 27 height 7
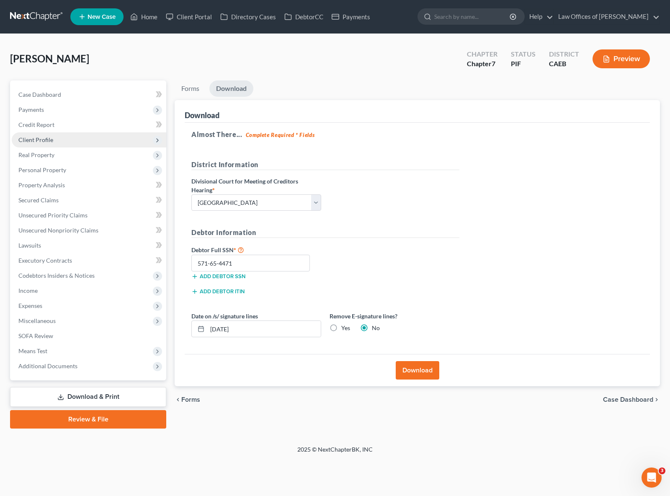
click at [45, 142] on span "Client Profile" at bounding box center [35, 139] width 35 height 7
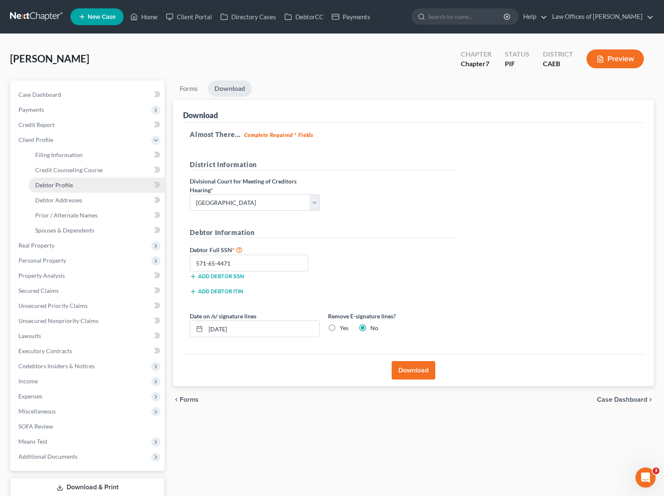
click at [68, 186] on span "Debtor Profile" at bounding box center [54, 184] width 38 height 7
select select "0"
select select "3"
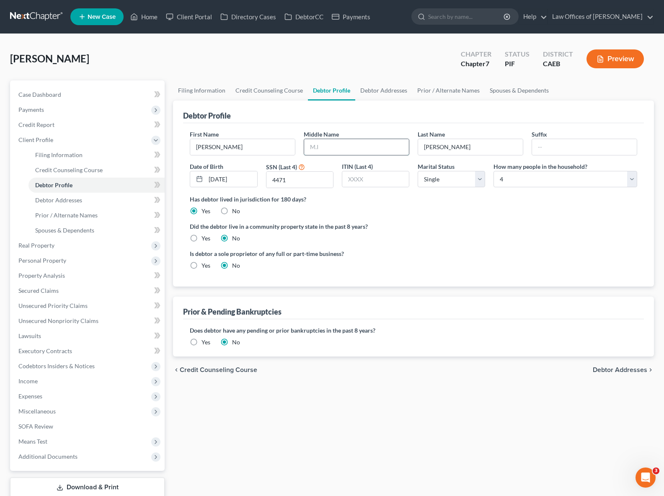
click at [332, 145] on input "text" at bounding box center [356, 147] width 105 height 16
type input "[PERSON_NAME]"
click at [480, 178] on select "Select Single Married Separated Divorced Widowed" at bounding box center [451, 179] width 67 height 17
select select "3"
click at [418, 171] on select "Select Single Married Separated Divorced Widowed" at bounding box center [451, 179] width 67 height 17
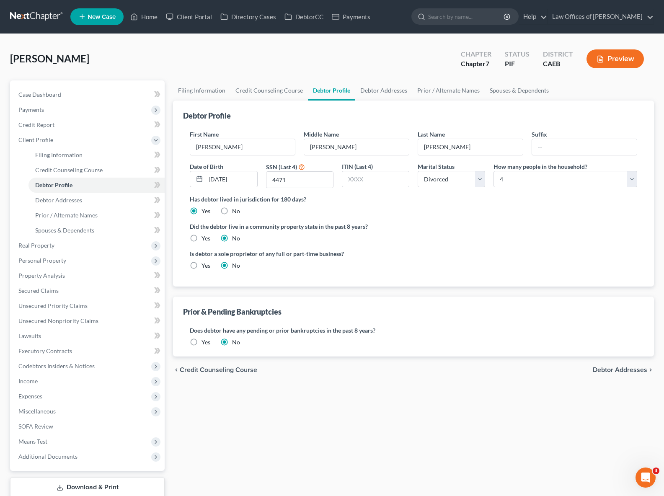
click at [201, 238] on label "Yes" at bounding box center [205, 238] width 9 height 8
click at [205, 238] on input "Yes" at bounding box center [207, 236] width 5 height 5
radio input "true"
radio input "false"
click at [84, 232] on span "Spouses & Dependents" at bounding box center [64, 230] width 59 height 7
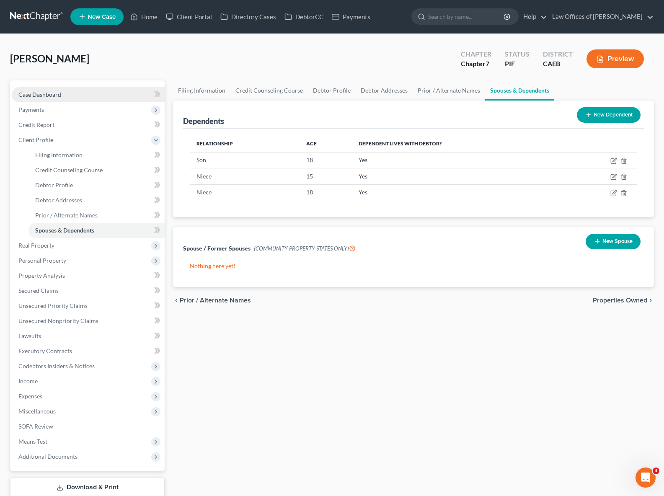
click at [63, 89] on link "Case Dashboard" at bounding box center [88, 94] width 153 height 15
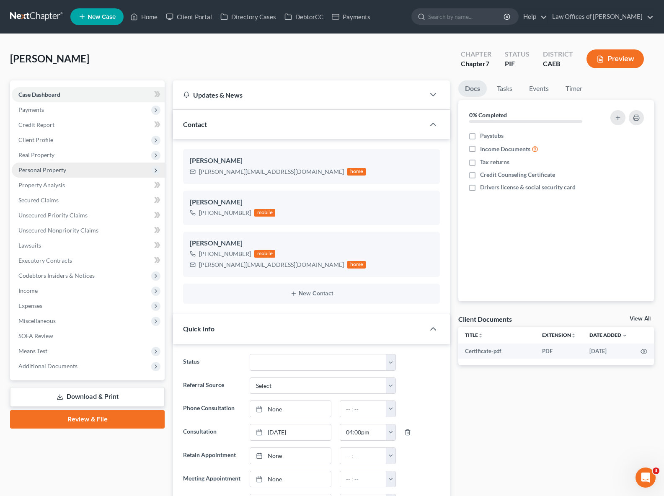
click at [68, 172] on span "Personal Property" at bounding box center [88, 170] width 153 height 15
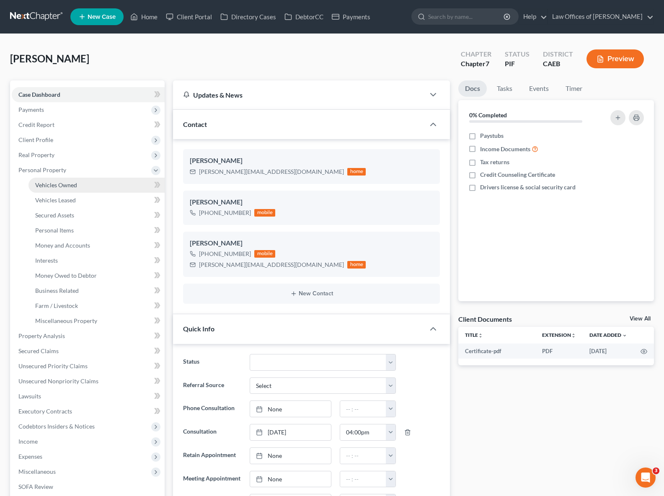
click at [72, 183] on span "Vehicles Owned" at bounding box center [56, 184] width 42 height 7
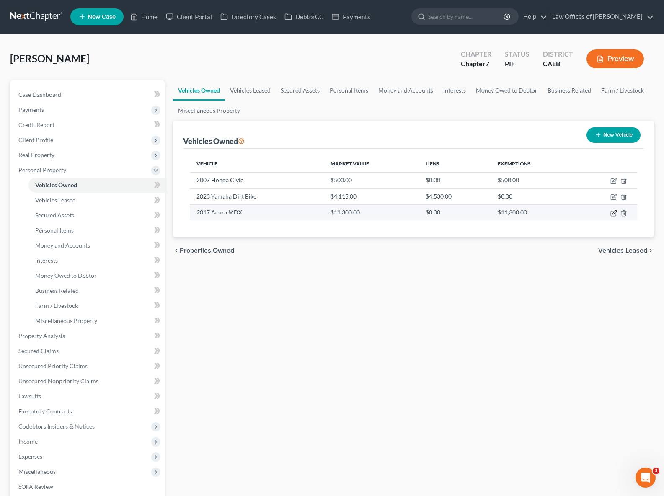
click at [612, 213] on icon "button" at bounding box center [613, 213] width 7 height 7
select select "0"
select select "9"
select select "0"
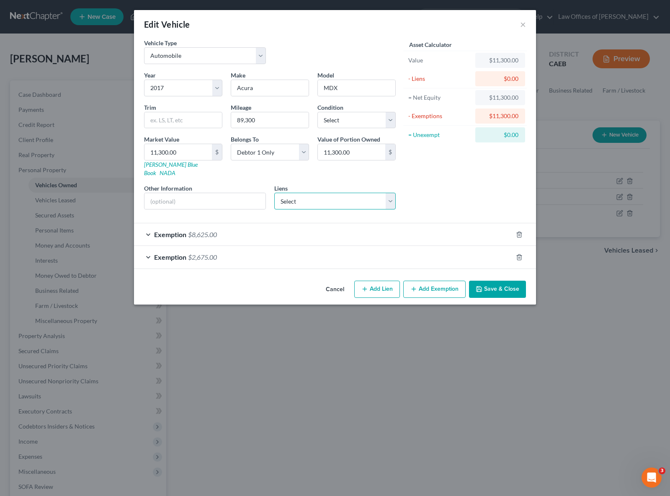
click at [389, 193] on select "Select Onemain - $7,707.00" at bounding box center [335, 201] width 122 height 17
click select "Select Onemain - $7,707.00" at bounding box center [335, 201] width 122 height 17
select select "15"
select select "0"
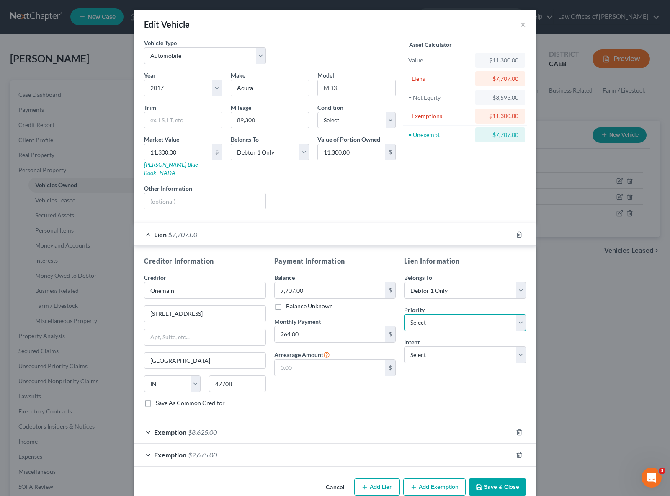
click at [520, 314] on select "Select 1st 2nd 3rd 4th 5th 6th 7th 8th 9th 10th 11th 12th 13th 14th 15th 16th 1…" at bounding box center [465, 322] width 122 height 17
select select "0"
click at [404, 314] on select "Select 1st 2nd 3rd 4th 5th 6th 7th 8th 9th 10th 11th 12th 13th 14th 15th 16th 1…" at bounding box center [465, 322] width 122 height 17
click at [515, 346] on select "Select Surrender Redeem Reaffirm Avoid Other" at bounding box center [465, 354] width 122 height 17
select select "4"
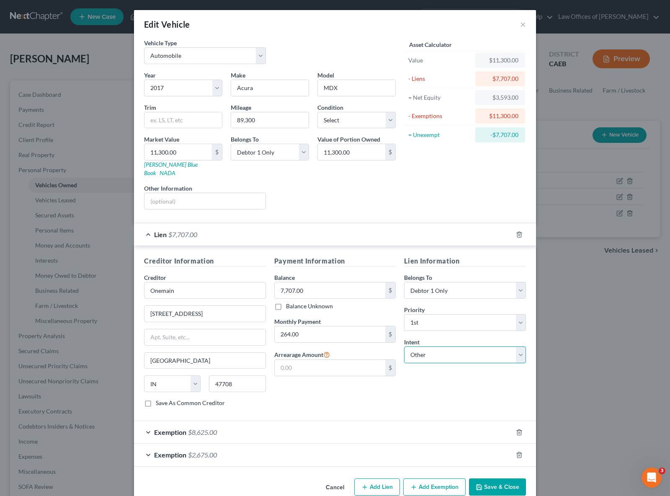
click at [404, 346] on select "Select Surrender Redeem Reaffirm Avoid Other" at bounding box center [465, 354] width 122 height 17
click at [430, 379] on input "text" at bounding box center [465, 387] width 122 height 17
type input "Retain & Pay"
click at [517, 453] on polyline "button" at bounding box center [519, 453] width 5 height 0
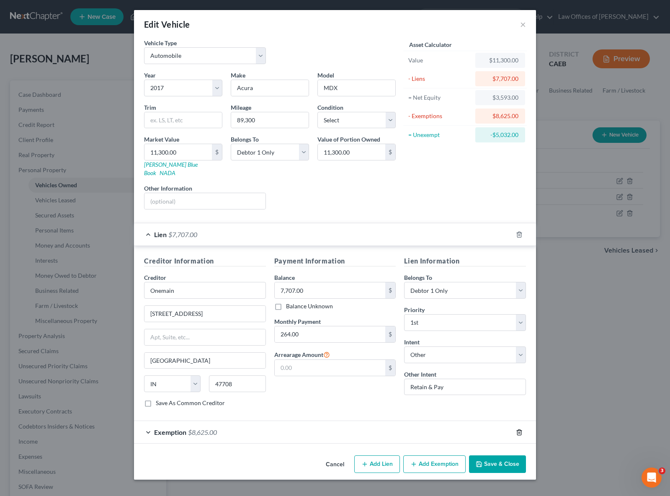
click at [518, 429] on icon "button" at bounding box center [519, 432] width 7 height 7
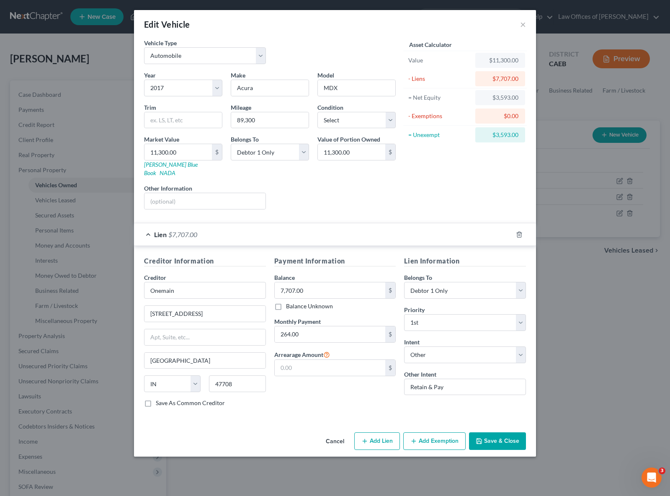
click at [434, 434] on button "Add Exemption" at bounding box center [434, 441] width 62 height 18
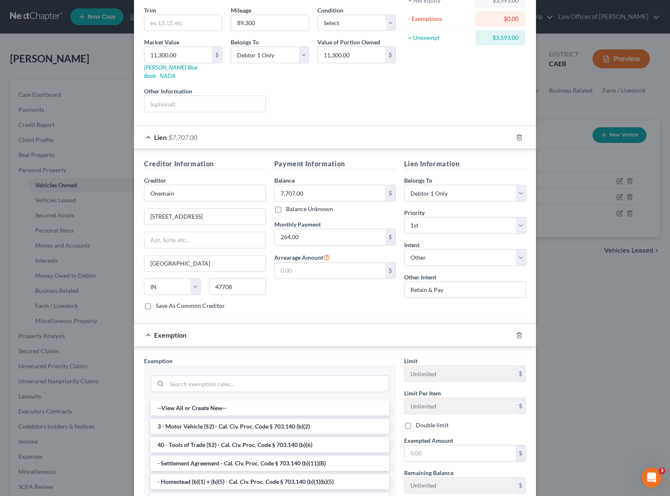
scroll to position [170, 0]
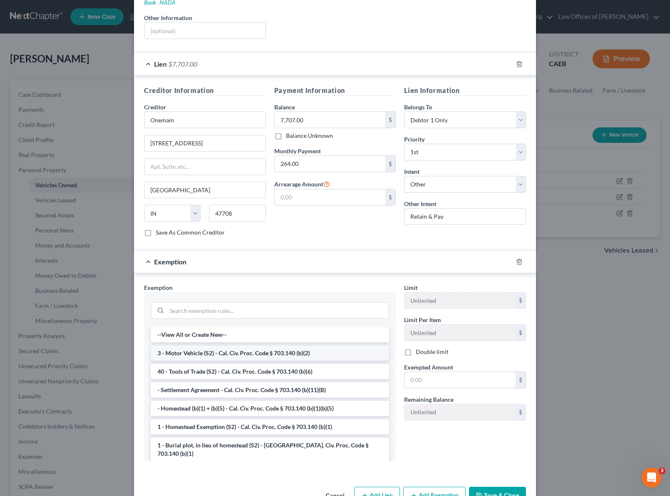
click at [297, 346] on li "3 - Motor Vehicle (S2) - Cal. Civ. Proc. Code § 703.140 (b)(2)" at bounding box center [270, 353] width 238 height 15
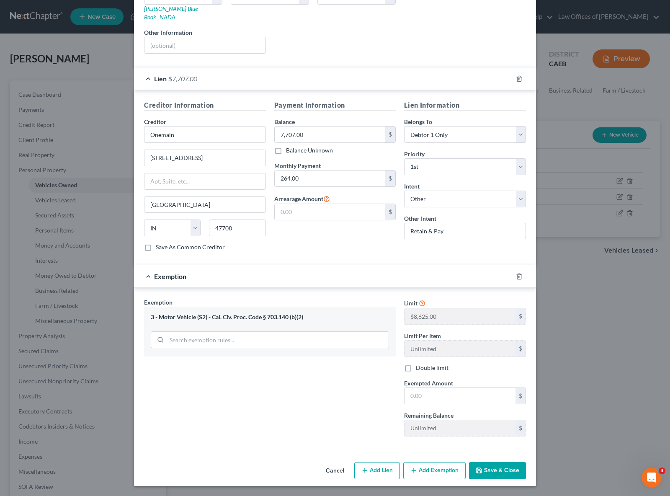
scroll to position [147, 0]
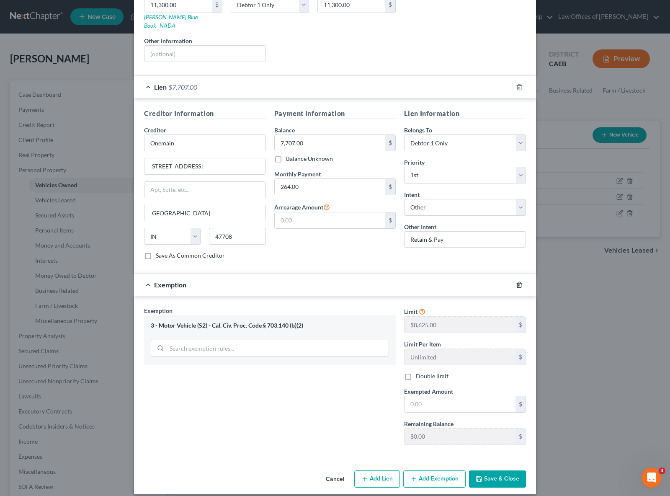
click at [516, 281] on icon "button" at bounding box center [519, 284] width 7 height 7
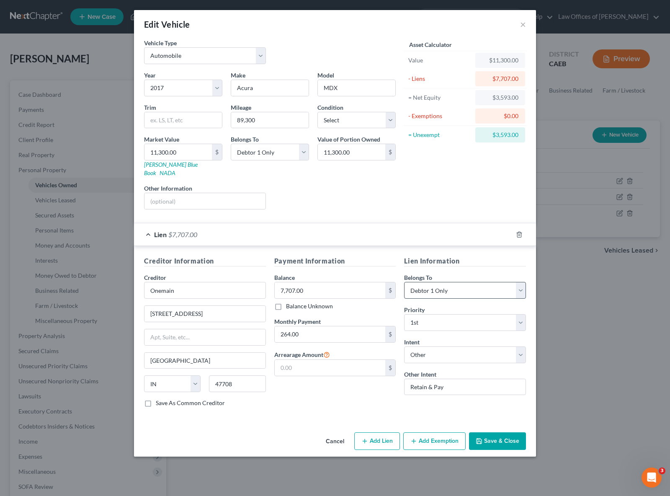
scroll to position [0, 0]
click at [492, 432] on button "Save & Close" at bounding box center [497, 441] width 57 height 18
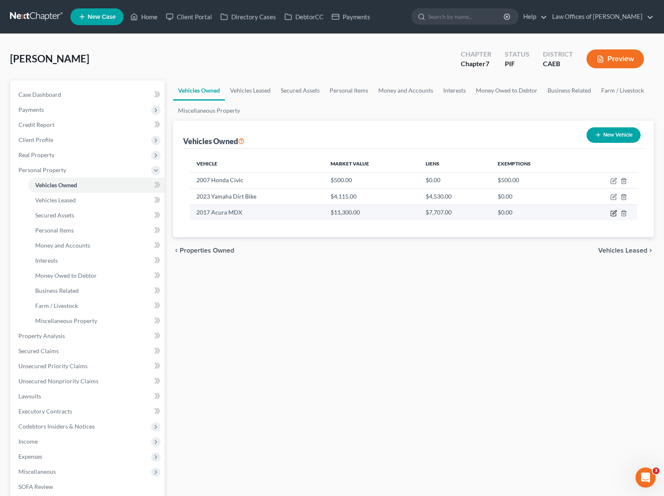
click at [612, 212] on icon "button" at bounding box center [613, 213] width 7 height 7
select select "0"
select select "9"
select select "0"
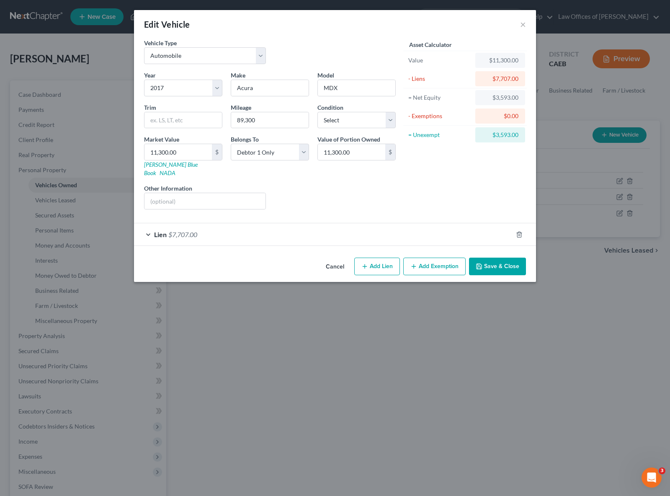
click at [434, 260] on button "Add Exemption" at bounding box center [434, 267] width 62 height 18
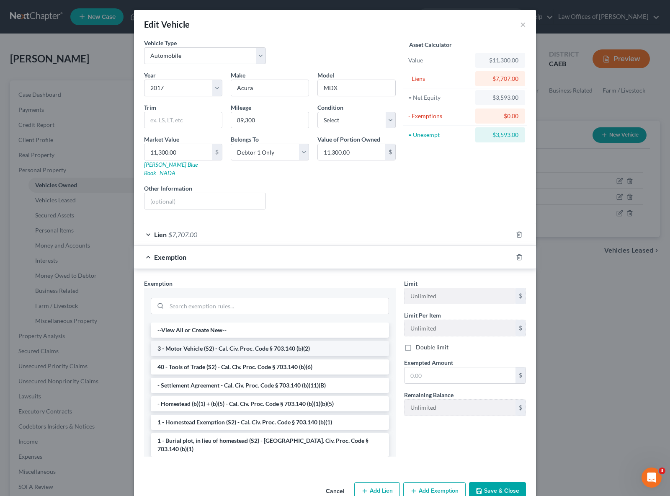
click at [300, 343] on li "3 - Motor Vehicle (S2) - Cal. Civ. Proc. Code § 703.140 (b)(2)" at bounding box center [270, 348] width 238 height 15
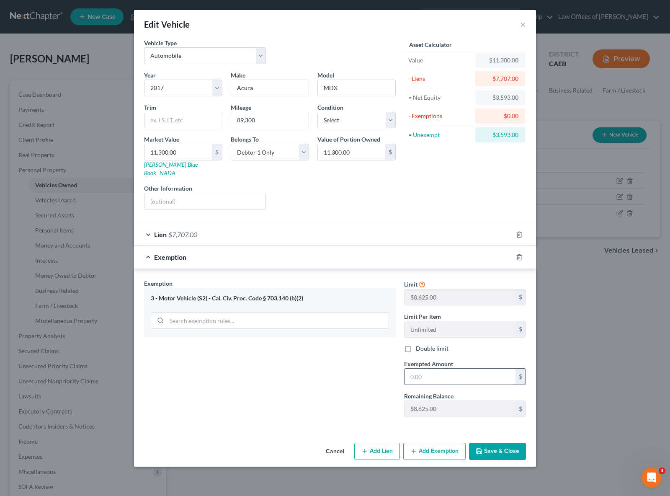
click at [458, 369] on input "text" at bounding box center [460, 377] width 111 height 16
type input "3,593"
click at [485, 443] on button "Save & Close" at bounding box center [497, 452] width 57 height 18
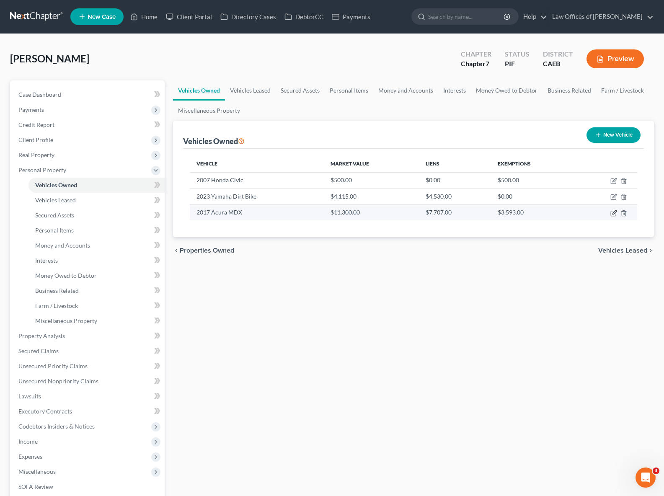
click at [614, 213] on icon "button" at bounding box center [614, 212] width 4 height 4
select select "0"
select select "9"
select select "0"
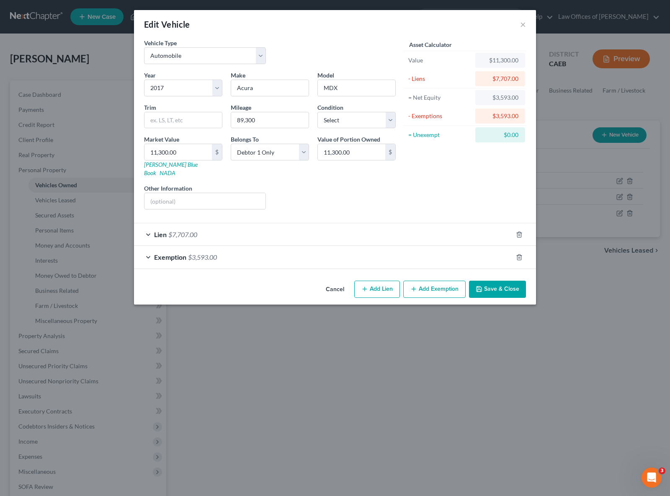
click at [178, 230] on span "$7,707.00" at bounding box center [182, 234] width 29 height 8
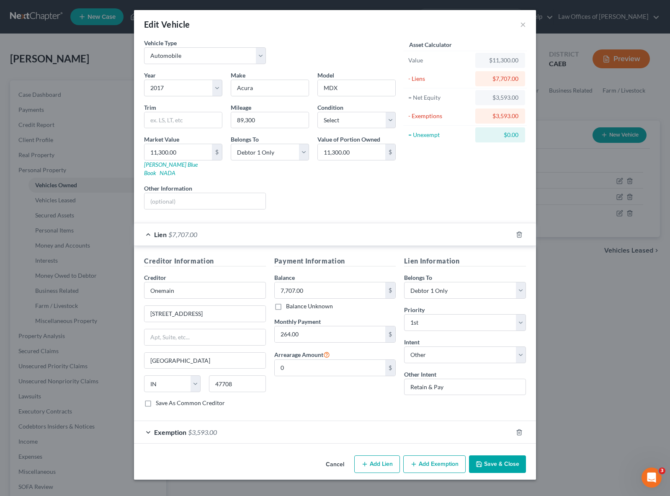
click at [501, 455] on button "Save & Close" at bounding box center [497, 464] width 57 height 18
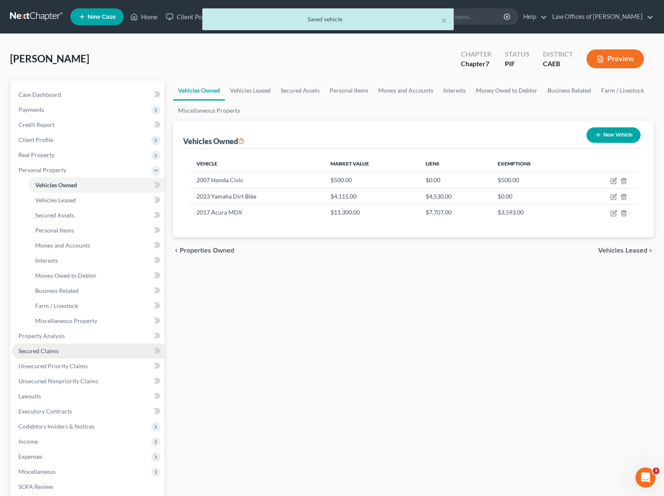
click at [64, 354] on link "Secured Claims" at bounding box center [88, 350] width 153 height 15
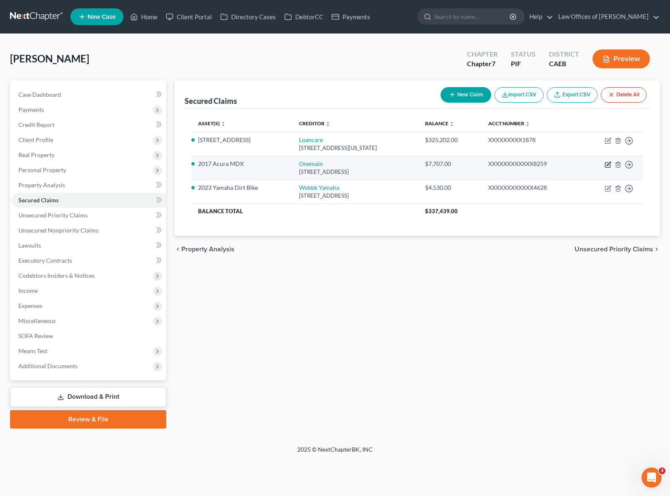
click at [605, 163] on icon "button" at bounding box center [607, 165] width 5 height 5
select select "15"
select select "4"
select select "0"
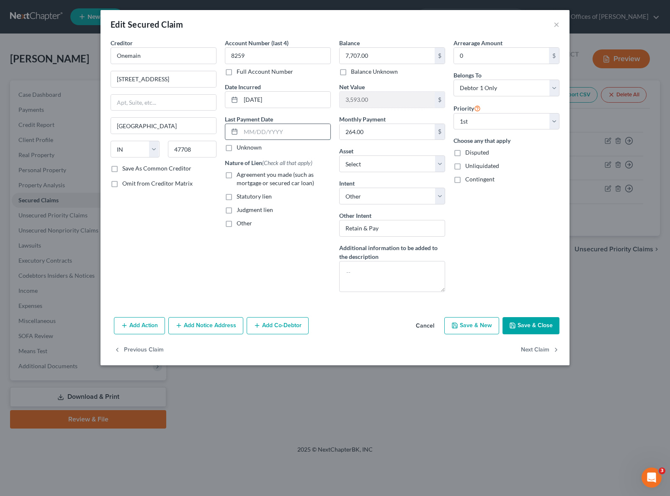
click at [306, 131] on input "text" at bounding box center [286, 132] width 90 height 16
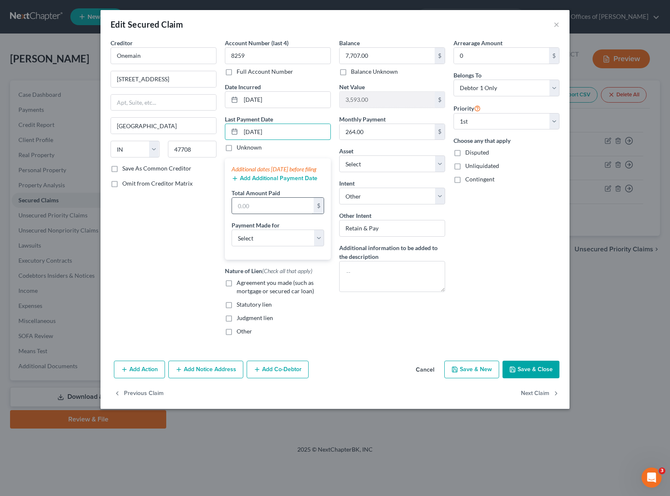
type input "[DATE]"
drag, startPoint x: 258, startPoint y: 212, endPoint x: 290, endPoint y: 212, distance: 32.3
click at [257, 212] on input "text" at bounding box center [273, 206] width 82 height 16
type input "264."
click at [317, 244] on select "Select Car Credit Card Loan Repayment Mortgage Other Suppliers Or Vendors" at bounding box center [278, 238] width 93 height 17
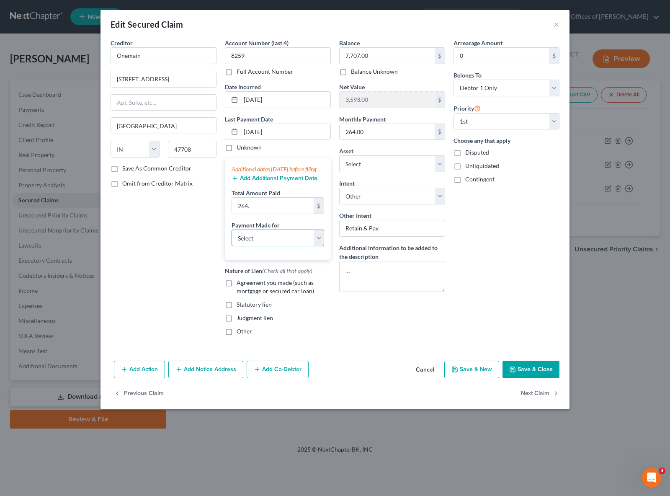
select select "0"
click at [232, 238] on select "Select Car Credit Card Loan Repayment Mortgage Other Suppliers Or Vendors" at bounding box center [278, 238] width 93 height 17
click at [237, 289] on label "Agreement you made (such as mortgage or secured car loan)" at bounding box center [284, 287] width 94 height 17
click at [240, 284] on input "Agreement you made (such as mortgage or secured car loan)" at bounding box center [242, 281] width 5 height 5
checkbox input "true"
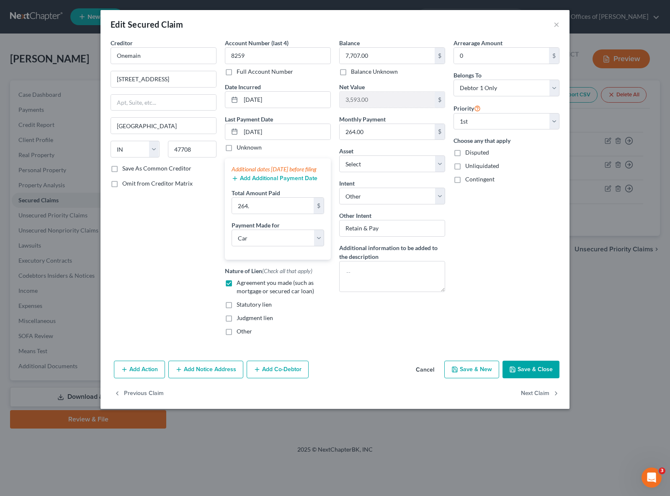
click at [543, 376] on button "Save & Close" at bounding box center [531, 370] width 57 height 18
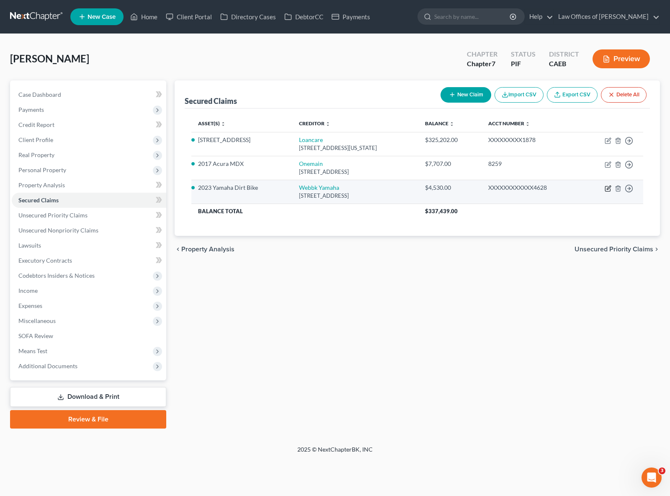
click at [606, 186] on icon "button" at bounding box center [607, 188] width 5 height 5
select select "4"
select select "0"
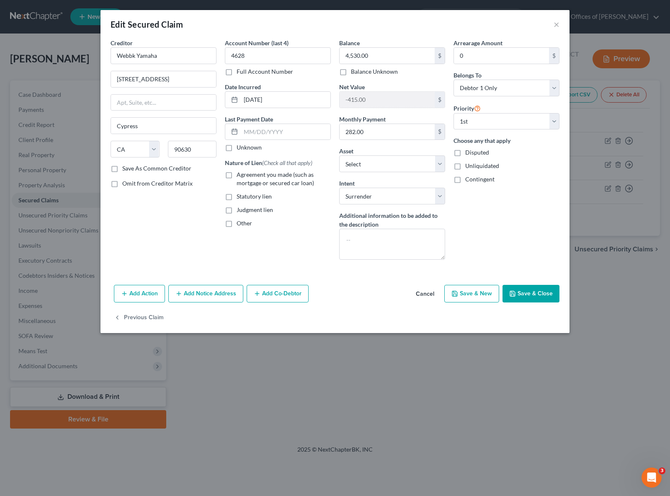
click at [291, 290] on button "Add Co-Debtor" at bounding box center [278, 294] width 62 height 18
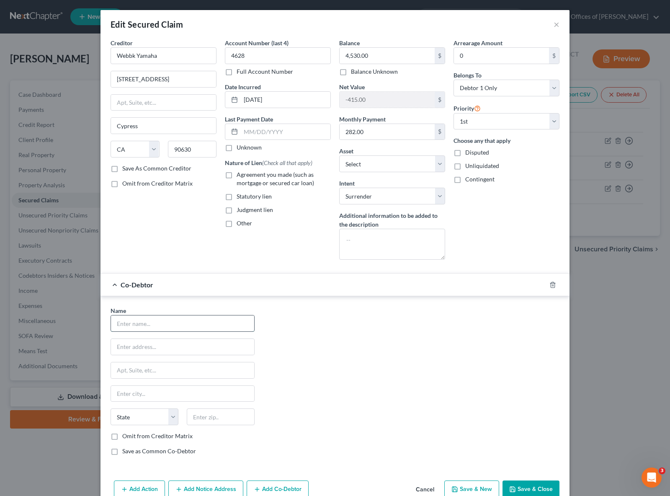
click at [202, 328] on input "text" at bounding box center [182, 323] width 143 height 16
type input "[PERSON_NAME]"
drag, startPoint x: 186, startPoint y: 343, endPoint x: 187, endPoint y: 338, distance: 4.8
click at [186, 343] on input "text" at bounding box center [182, 347] width 143 height 16
click at [171, 351] on input "3716" at bounding box center [182, 347] width 143 height 16
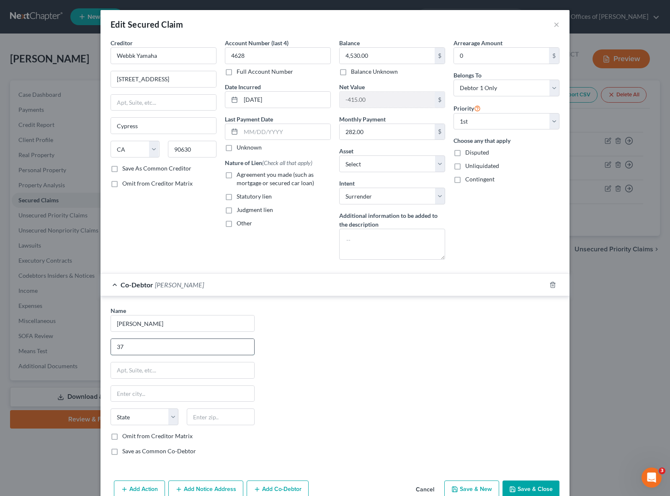
type input "3"
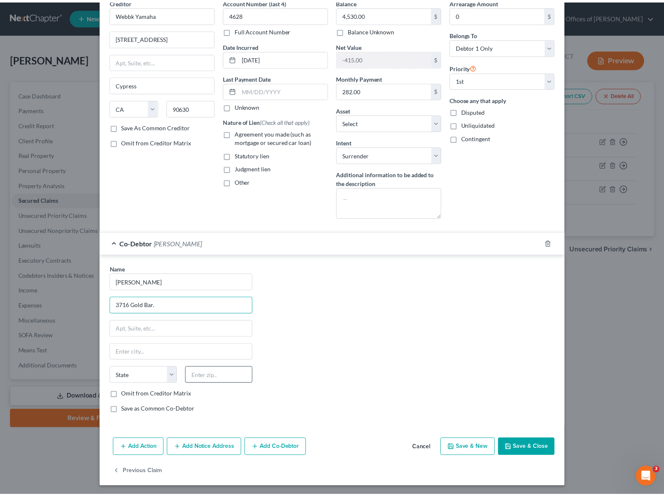
scroll to position [43, 0]
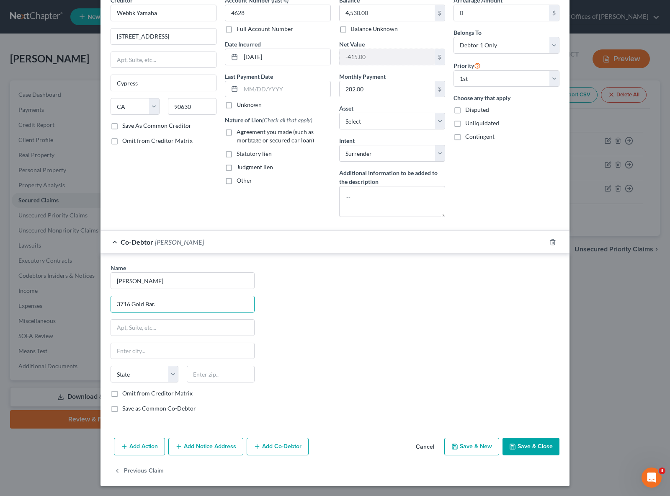
type input "3716 Gold Bar."
click at [538, 442] on button "Save & Close" at bounding box center [531, 447] width 57 height 18
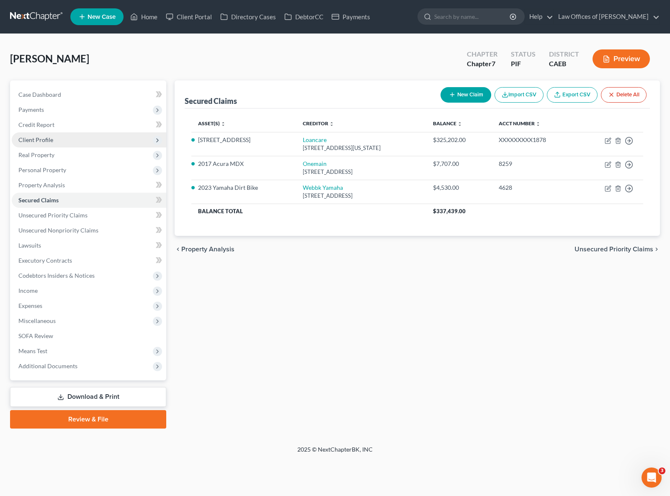
click at [55, 140] on span "Client Profile" at bounding box center [89, 139] width 155 height 15
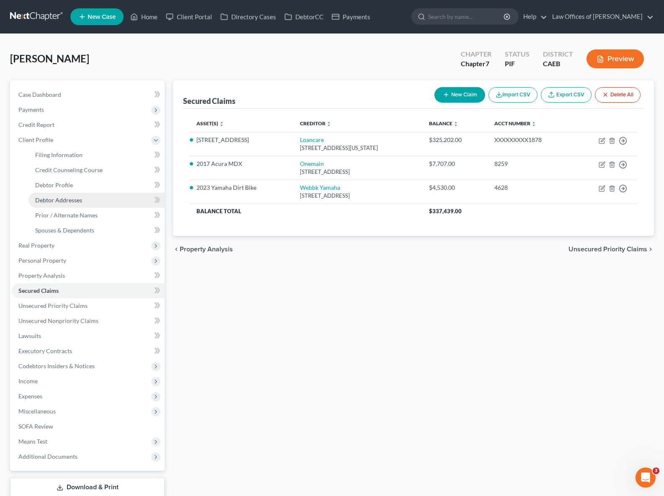
click at [79, 196] on link "Debtor Addresses" at bounding box center [96, 200] width 136 height 15
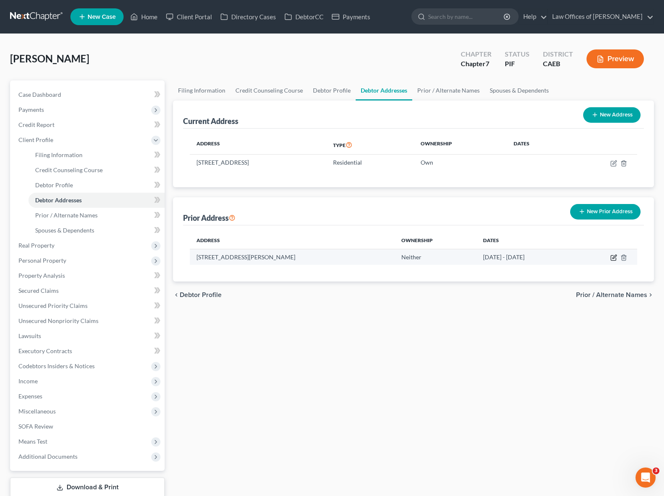
click at [613, 258] on icon "button" at bounding box center [614, 257] width 4 height 4
select select "4"
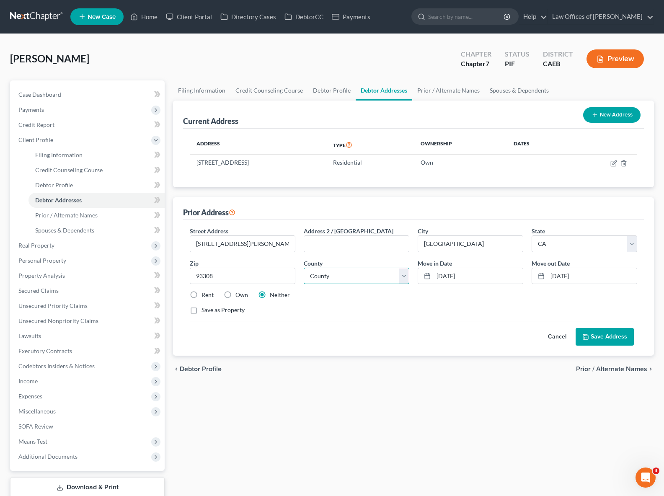
click at [406, 276] on select "County [GEOGRAPHIC_DATA] [GEOGRAPHIC_DATA] [GEOGRAPHIC_DATA] [GEOGRAPHIC_DATA] …" at bounding box center [357, 276] width 106 height 17
select select "14"
click at [304, 268] on select "County [GEOGRAPHIC_DATA] [GEOGRAPHIC_DATA] [GEOGRAPHIC_DATA] [GEOGRAPHIC_DATA] …" at bounding box center [357, 276] width 106 height 17
click at [235, 297] on label "Own" at bounding box center [241, 295] width 13 height 8
click at [239, 296] on input "Own" at bounding box center [241, 293] width 5 height 5
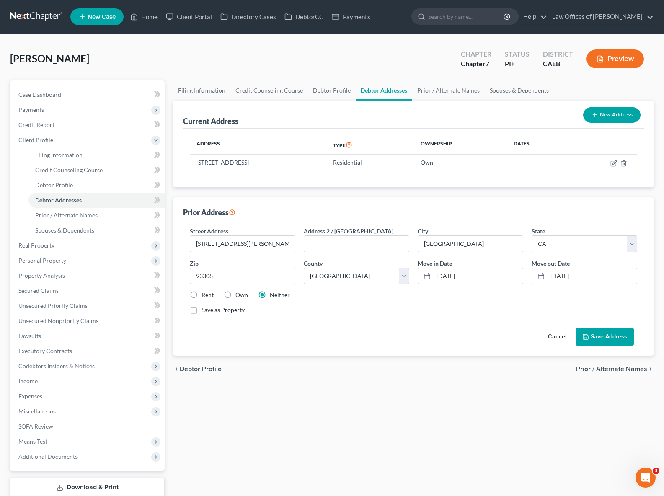
radio input "true"
click at [597, 336] on button "Save Address" at bounding box center [604, 337] width 58 height 18
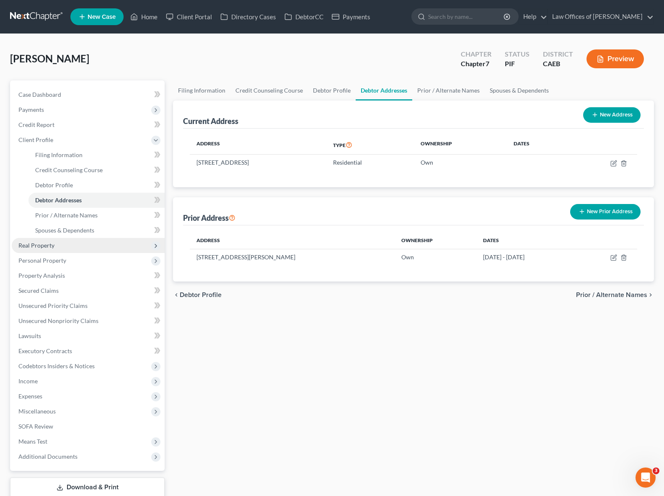
click at [64, 244] on span "Real Property" at bounding box center [88, 245] width 153 height 15
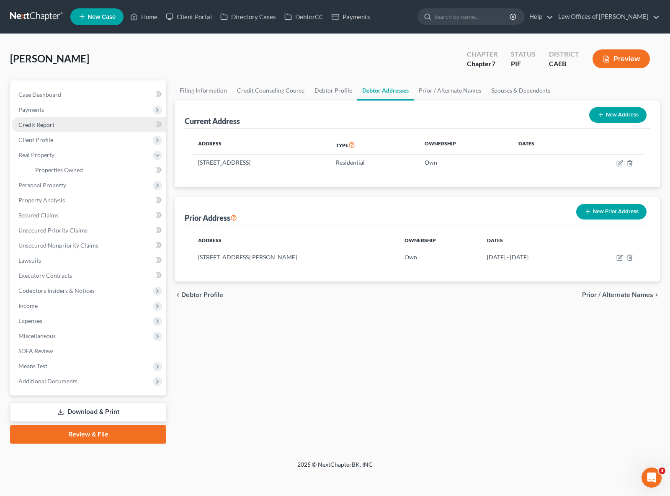
click at [74, 127] on link "Credit Report" at bounding box center [89, 124] width 155 height 15
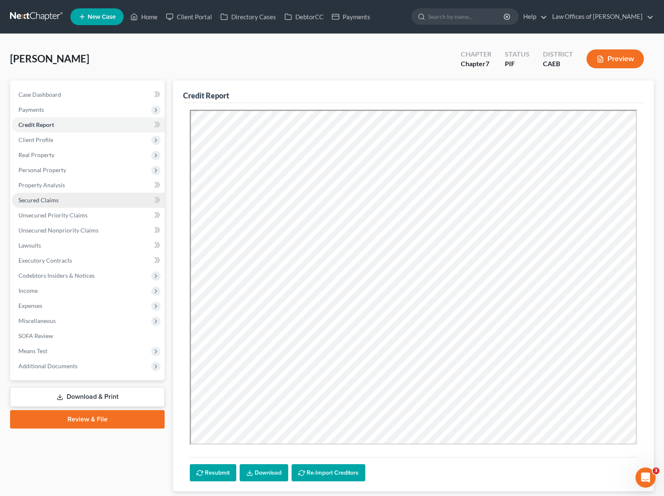
click at [49, 203] on span "Secured Claims" at bounding box center [38, 199] width 40 height 7
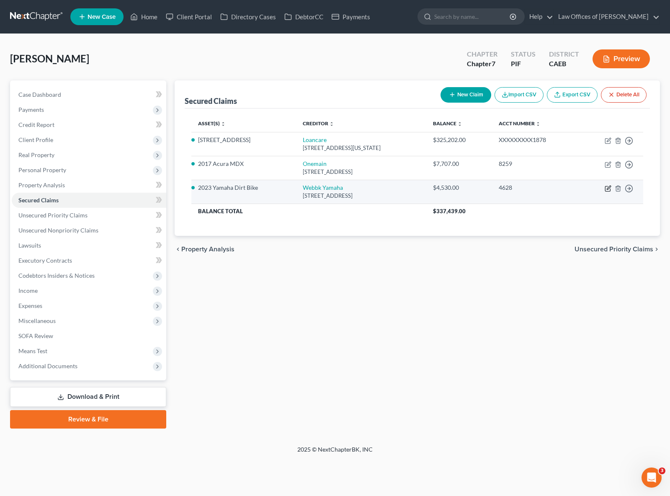
click at [609, 190] on icon "button" at bounding box center [608, 188] width 7 height 7
select select "4"
select select "0"
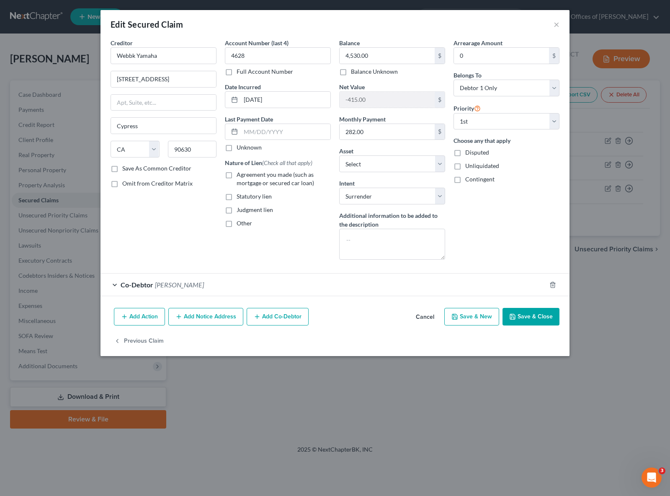
click at [179, 289] on div "Co-Debtor [PERSON_NAME]" at bounding box center [324, 285] width 446 height 22
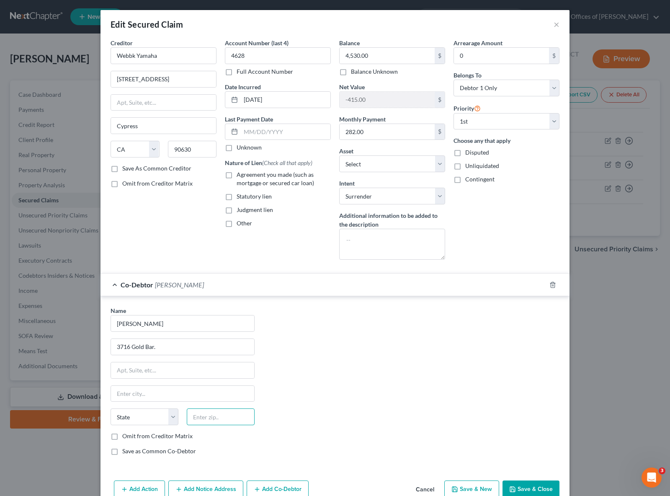
click at [210, 410] on input "text" at bounding box center [221, 416] width 68 height 17
type input "93312"
type input "[GEOGRAPHIC_DATA]"
select select "4"
click at [172, 348] on input "3716 Gold Bar." at bounding box center [182, 347] width 143 height 16
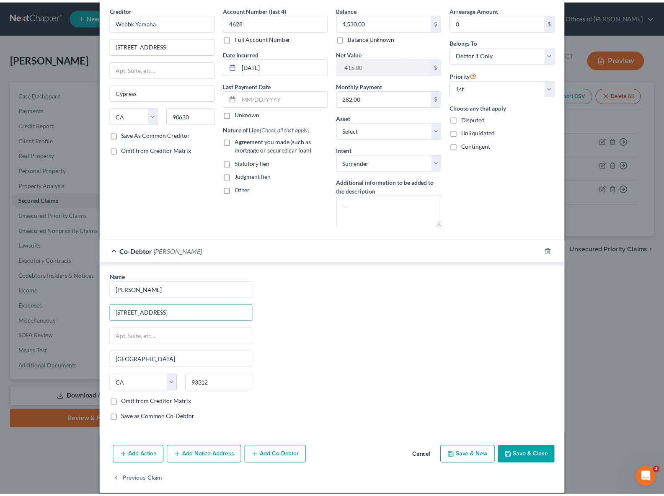
scroll to position [43, 0]
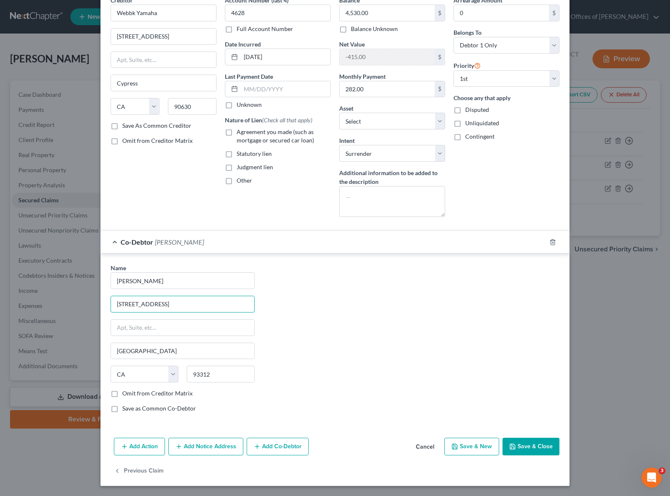
type input "[STREET_ADDRESS]"
click at [517, 441] on button "Save & Close" at bounding box center [531, 447] width 57 height 18
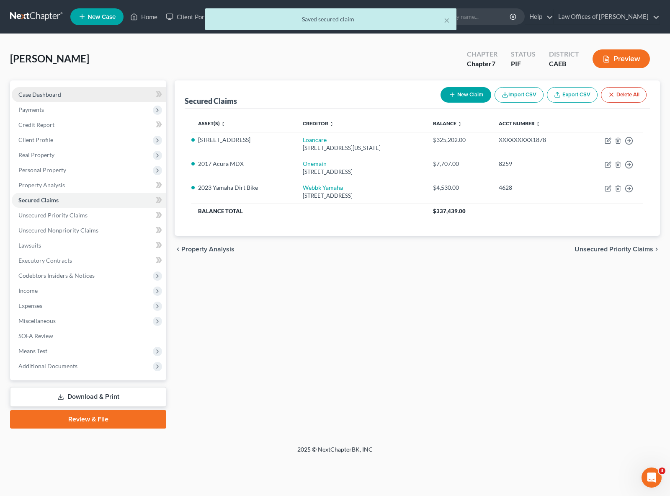
click at [53, 93] on span "Case Dashboard" at bounding box center [39, 94] width 43 height 7
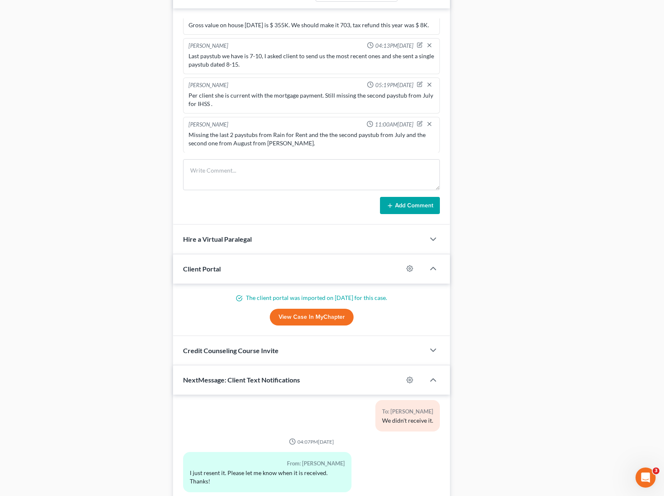
scroll to position [1398, 0]
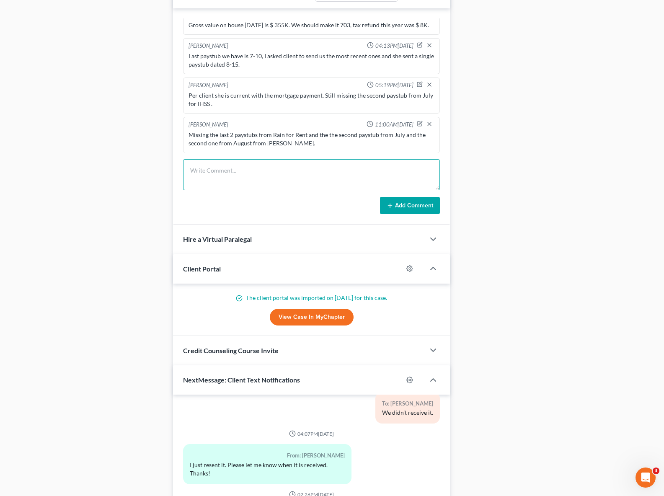
drag, startPoint x: 195, startPoint y: 175, endPoint x: 243, endPoint y: 194, distance: 52.0
click at [195, 175] on textarea at bounding box center [311, 174] width 257 height 31
type textarea "M"
type textarea "We need to real property transaction information, name of the ex."
drag, startPoint x: 399, startPoint y: 216, endPoint x: 398, endPoint y: 211, distance: 5.5
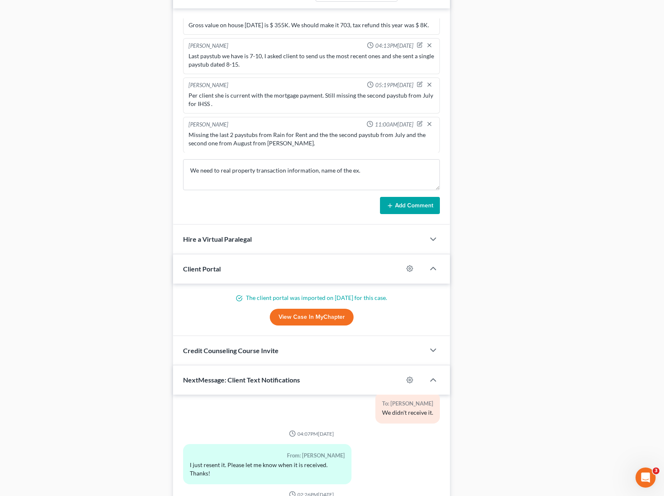
click at [399, 209] on button "Add Comment" at bounding box center [410, 206] width 60 height 18
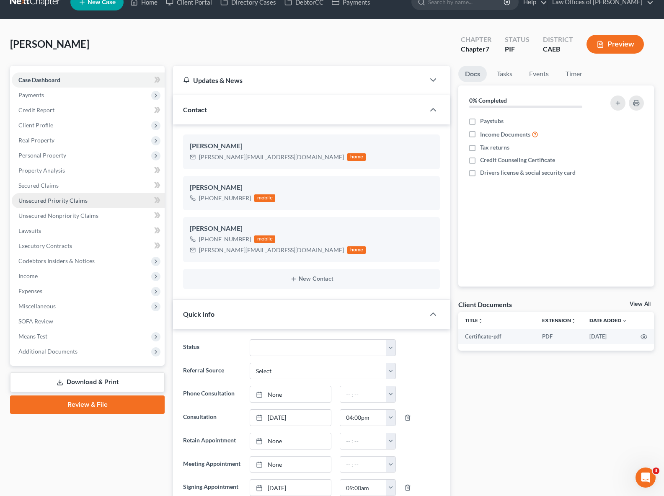
scroll to position [15, 0]
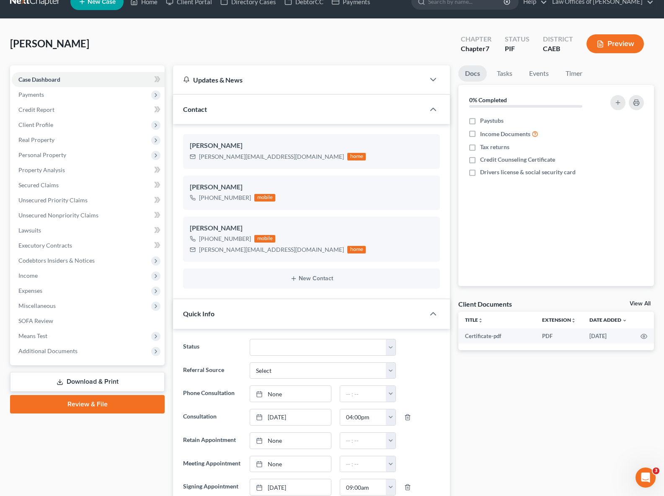
click at [126, 383] on link "Download & Print" at bounding box center [87, 382] width 155 height 20
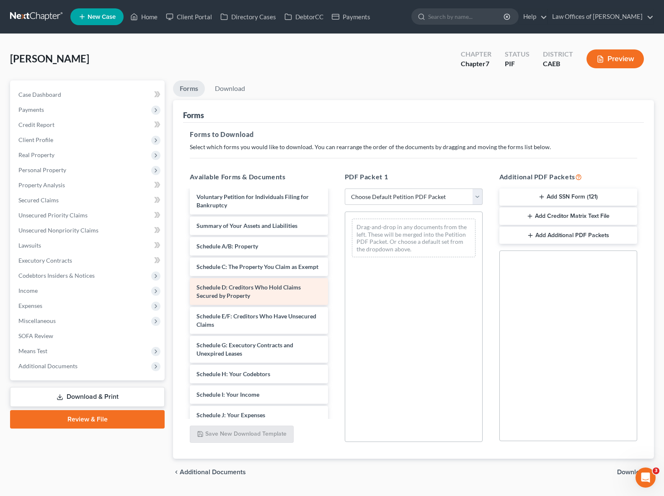
scroll to position [65, 0]
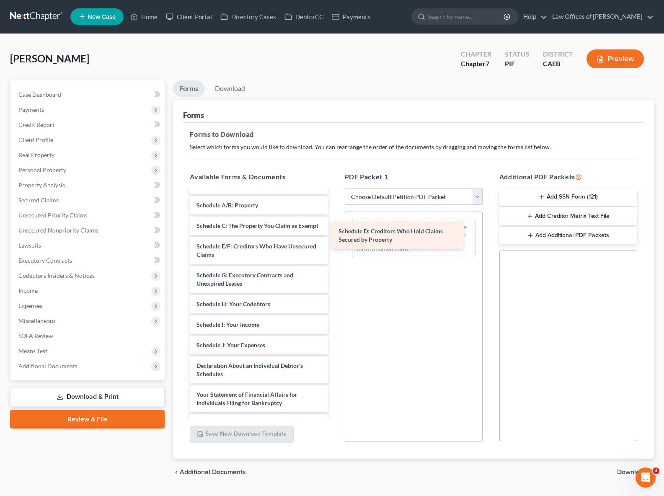
drag, startPoint x: 274, startPoint y: 256, endPoint x: 415, endPoint y: 233, distance: 143.8
click at [334, 233] on div "Schedule D: Creditors Who Hold Claims Secured by Property Certificate-pdf Volun…" at bounding box center [258, 343] width 151 height 434
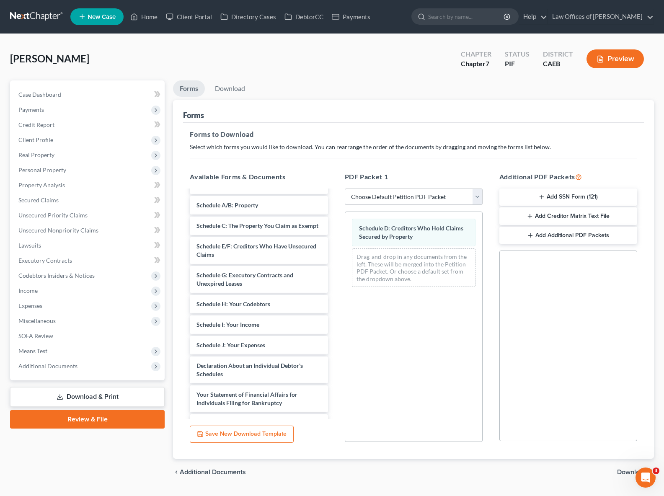
click at [622, 472] on span "Download" at bounding box center [632, 472] width 30 height 7
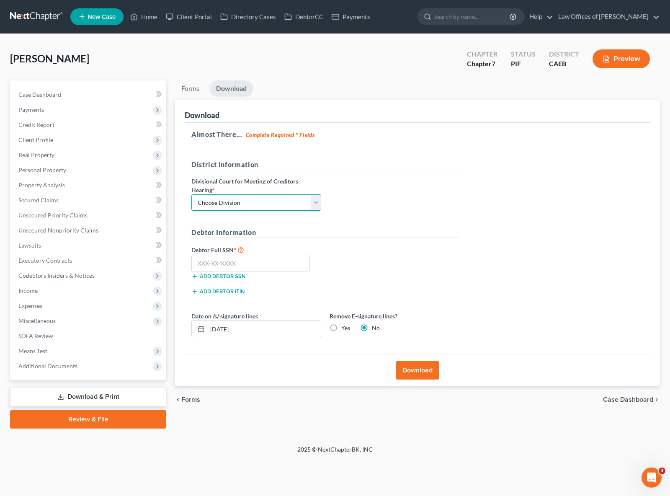
click at [315, 200] on select "Choose Division Fresno Modesto [GEOGRAPHIC_DATA]" at bounding box center [256, 202] width 130 height 17
select select "0"
click at [191, 194] on select "Choose Division Fresno Modesto [GEOGRAPHIC_DATA]" at bounding box center [256, 202] width 130 height 17
click at [257, 266] on input "text" at bounding box center [250, 263] width 119 height 17
type input "111-11-1111"
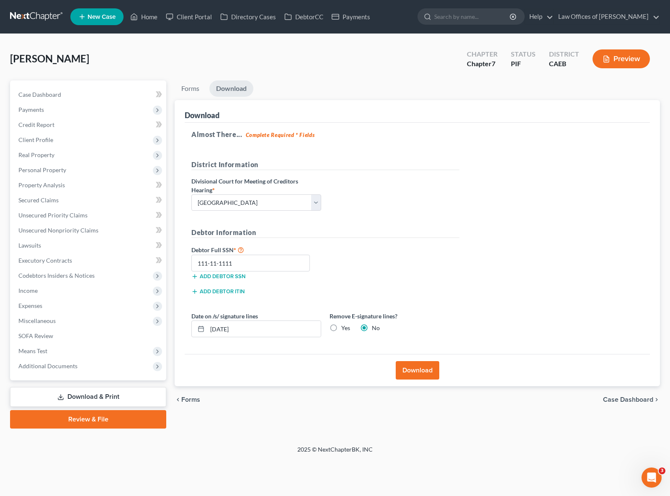
click at [431, 372] on button "Download" at bounding box center [418, 370] width 44 height 18
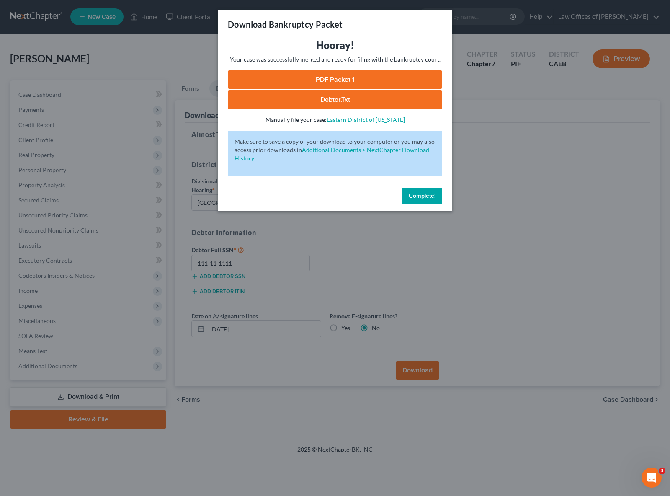
click at [352, 74] on link "PDF Packet 1" at bounding box center [335, 79] width 214 height 18
click at [423, 198] on span "Complete!" at bounding box center [422, 195] width 27 height 7
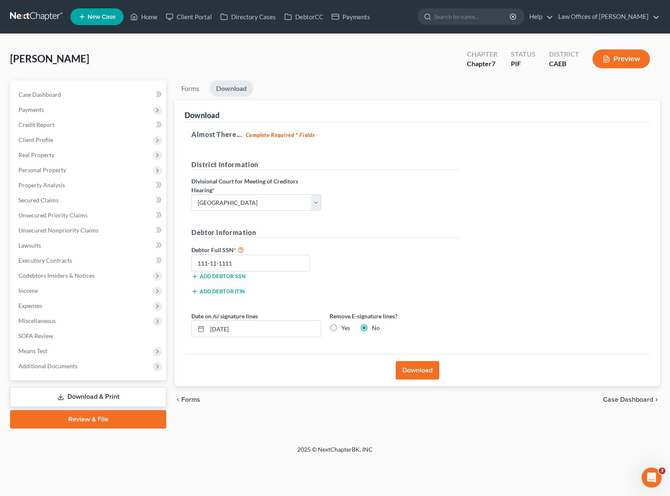
click at [107, 397] on link "Download & Print" at bounding box center [88, 397] width 156 height 20
click at [108, 394] on link "Download & Print" at bounding box center [88, 397] width 156 height 20
click at [88, 298] on span "Expenses" at bounding box center [89, 305] width 155 height 15
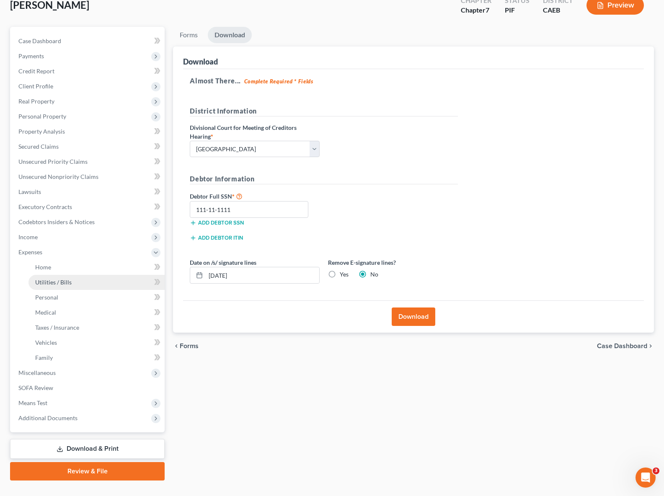
scroll to position [55, 0]
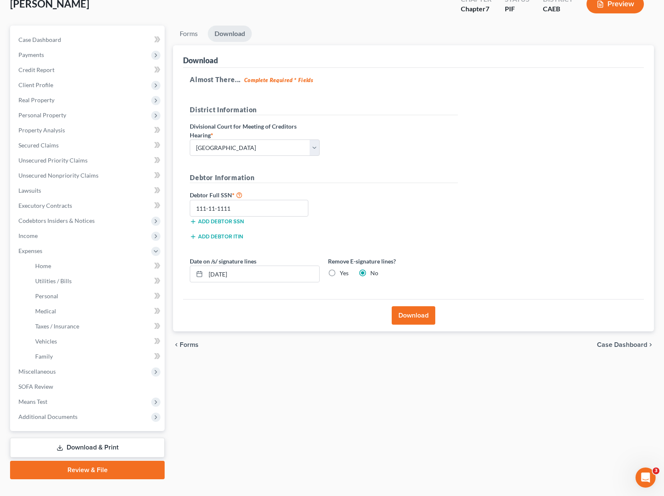
click at [104, 450] on link "Download & Print" at bounding box center [87, 448] width 155 height 20
click at [106, 446] on link "Download & Print" at bounding box center [87, 448] width 155 height 20
click at [108, 442] on link "Download & Print" at bounding box center [87, 448] width 155 height 20
click at [78, 366] on span "Miscellaneous" at bounding box center [88, 371] width 153 height 15
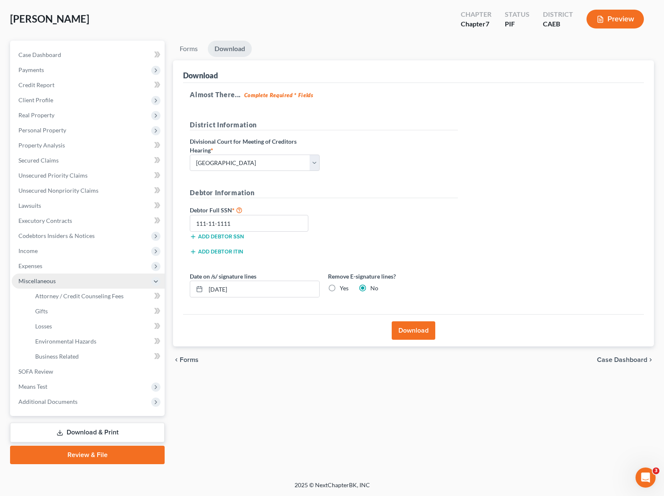
scroll to position [39, 0]
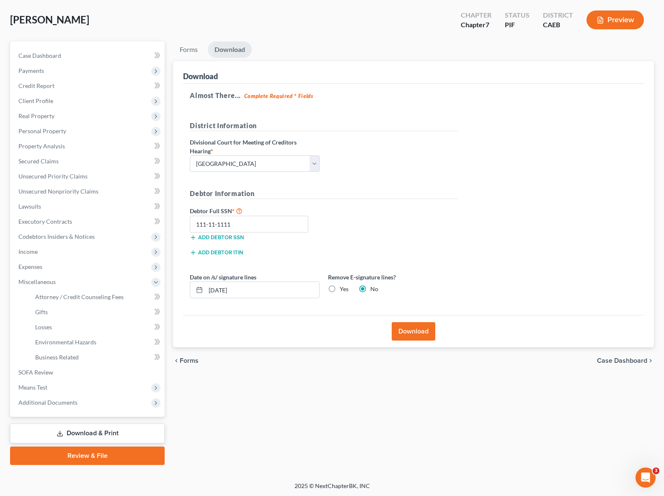
click at [107, 428] on link "Download & Print" at bounding box center [87, 433] width 155 height 20
click at [111, 431] on link "Download & Print" at bounding box center [87, 433] width 155 height 20
click at [96, 58] on link "Case Dashboard" at bounding box center [88, 55] width 153 height 15
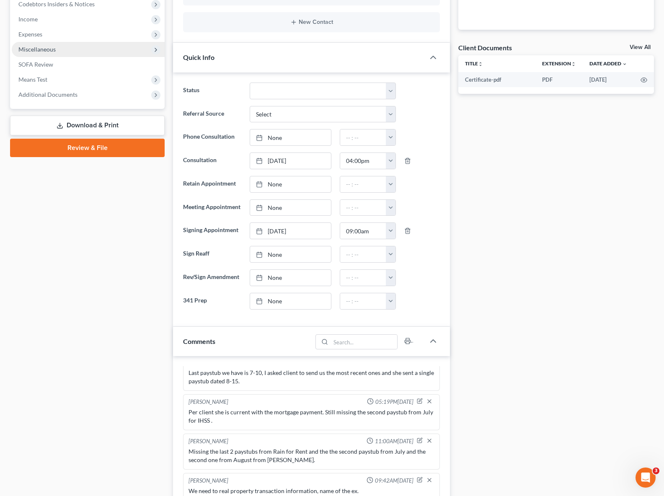
scroll to position [147, 0]
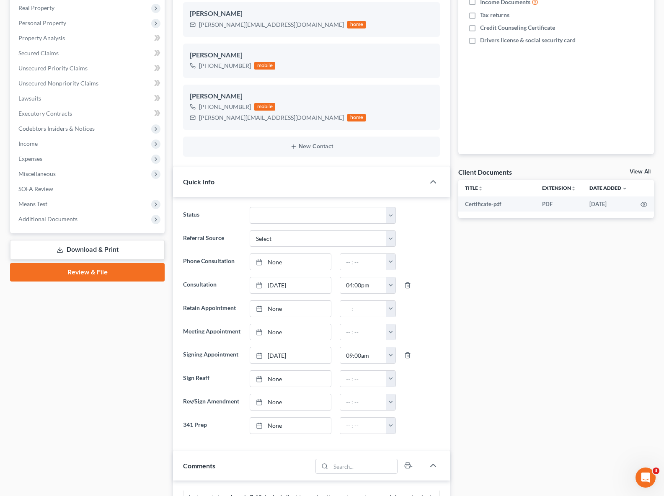
click at [89, 244] on link "Download & Print" at bounding box center [87, 250] width 155 height 20
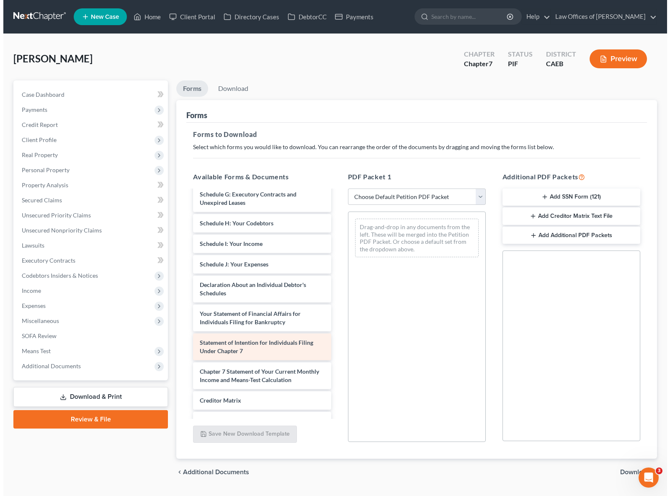
scroll to position [181, 0]
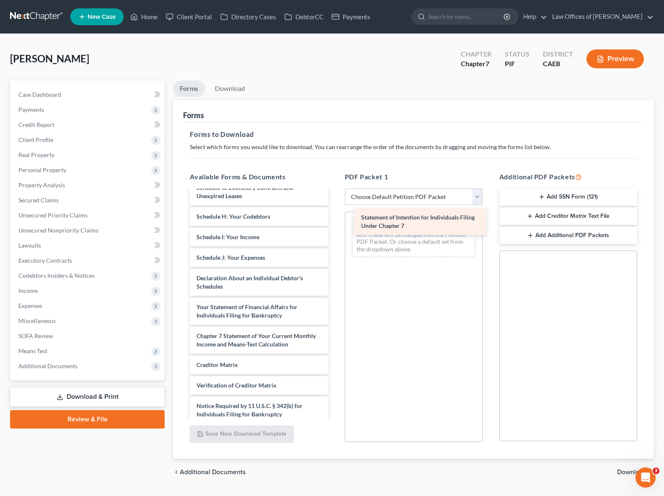
drag, startPoint x: 235, startPoint y: 348, endPoint x: 400, endPoint y: 223, distance: 207.1
click at [334, 223] on div "Statement of Intention for Individuals Filing Under Chapter 7 Certificate-pdf V…" at bounding box center [258, 227] width 151 height 434
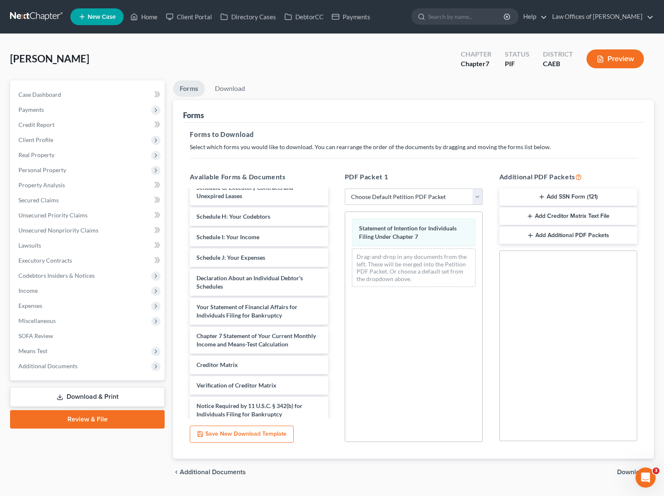
click at [620, 472] on span "Download" at bounding box center [632, 472] width 30 height 7
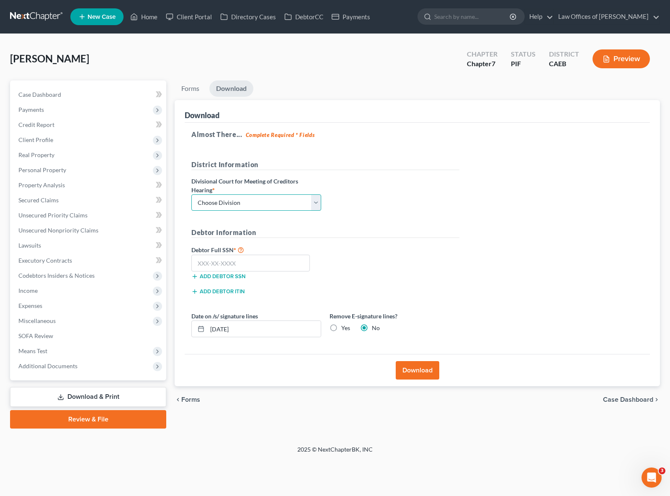
click at [312, 202] on select "Choose Division Fresno Modesto [GEOGRAPHIC_DATA]" at bounding box center [256, 202] width 130 height 17
select select "0"
click at [191, 194] on select "Choose Division Fresno Modesto [GEOGRAPHIC_DATA]" at bounding box center [256, 202] width 130 height 17
click at [256, 259] on input "text" at bounding box center [250, 263] width 119 height 17
type input "111-11-1111"
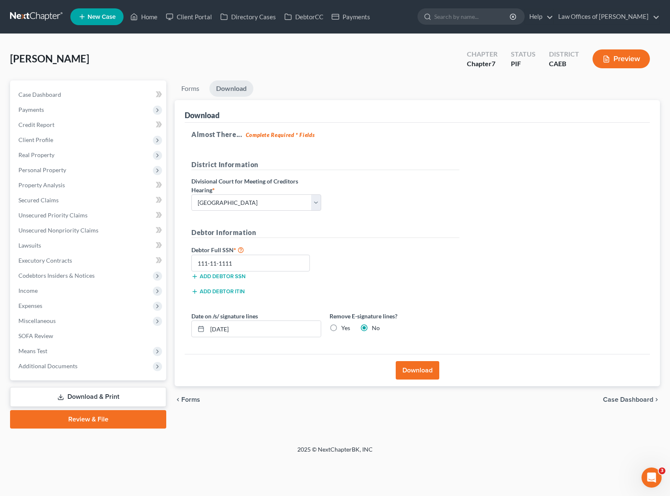
click at [426, 370] on button "Download" at bounding box center [418, 370] width 44 height 18
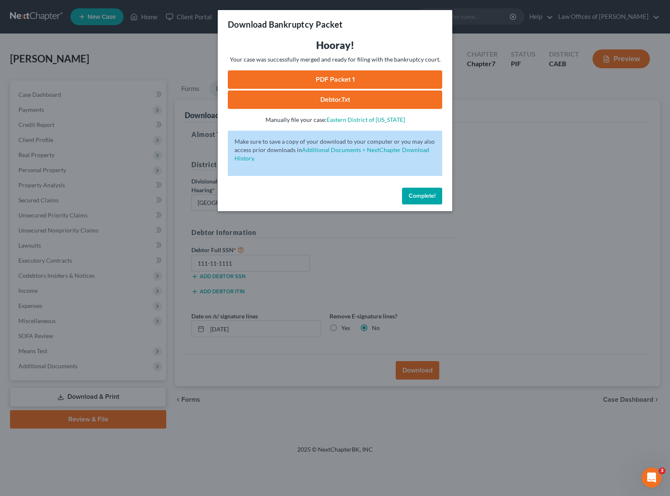
click at [364, 79] on link "PDF Packet 1" at bounding box center [335, 79] width 214 height 18
